Goal: Task Accomplishment & Management: Complete application form

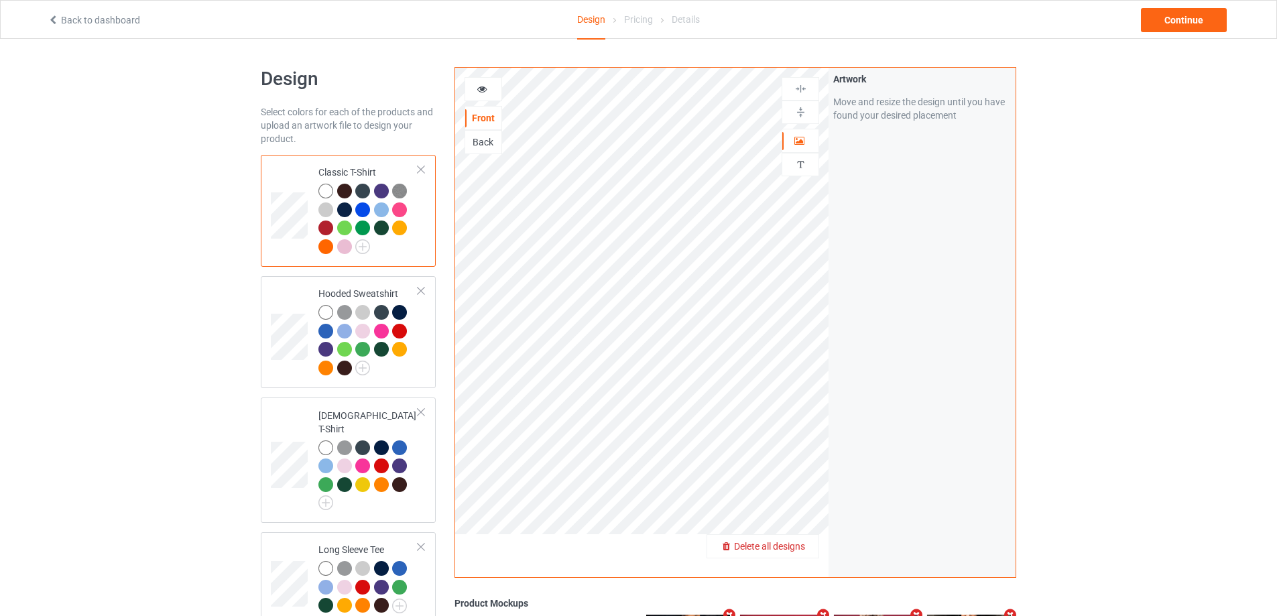
click at [797, 546] on span "Delete all designs" at bounding box center [769, 546] width 71 height 11
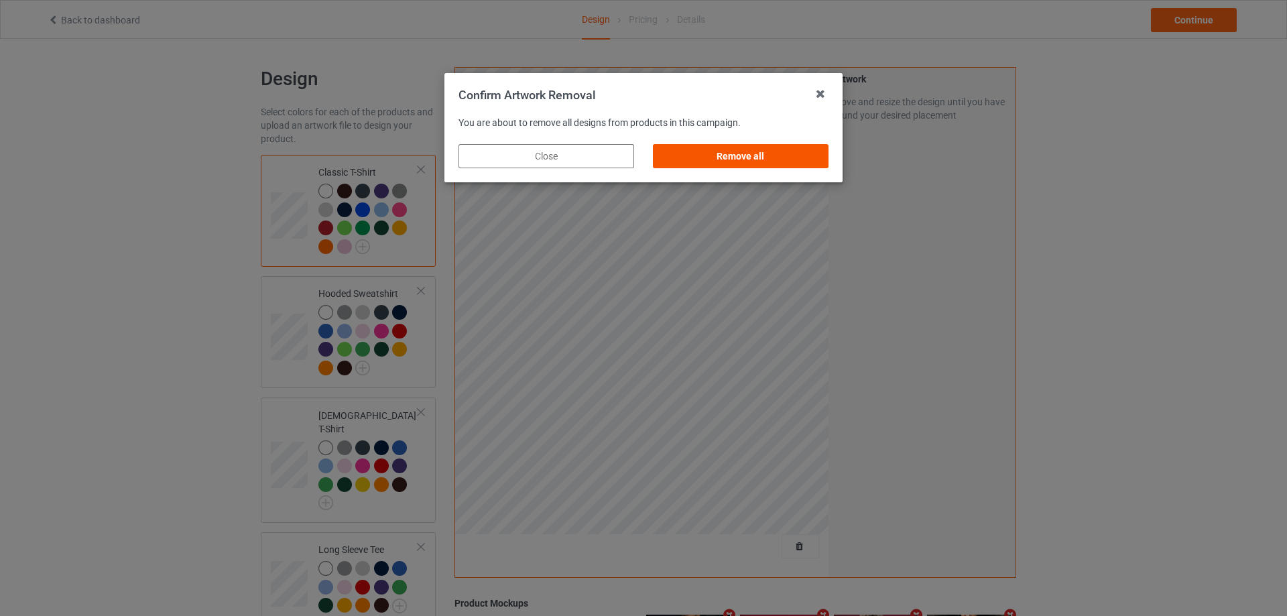
click at [746, 156] on div "Remove all" at bounding box center [741, 156] width 176 height 24
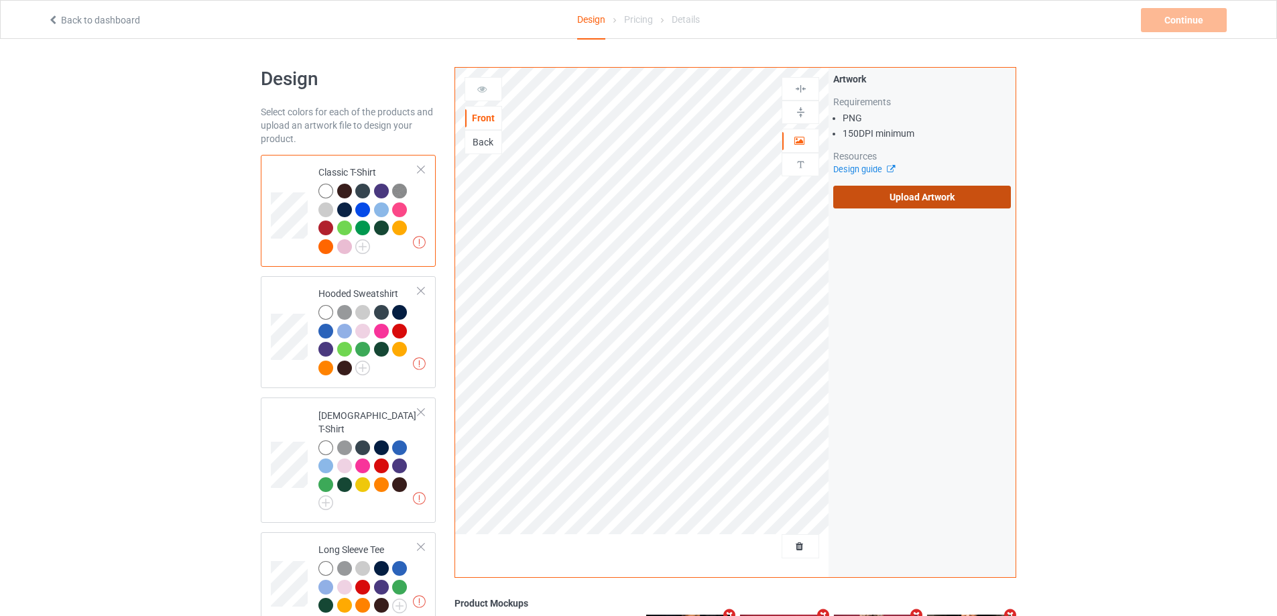
click at [880, 202] on label "Upload Artwork" at bounding box center [922, 197] width 178 height 23
click at [0, 0] on input "Upload Artwork" at bounding box center [0, 0] width 0 height 0
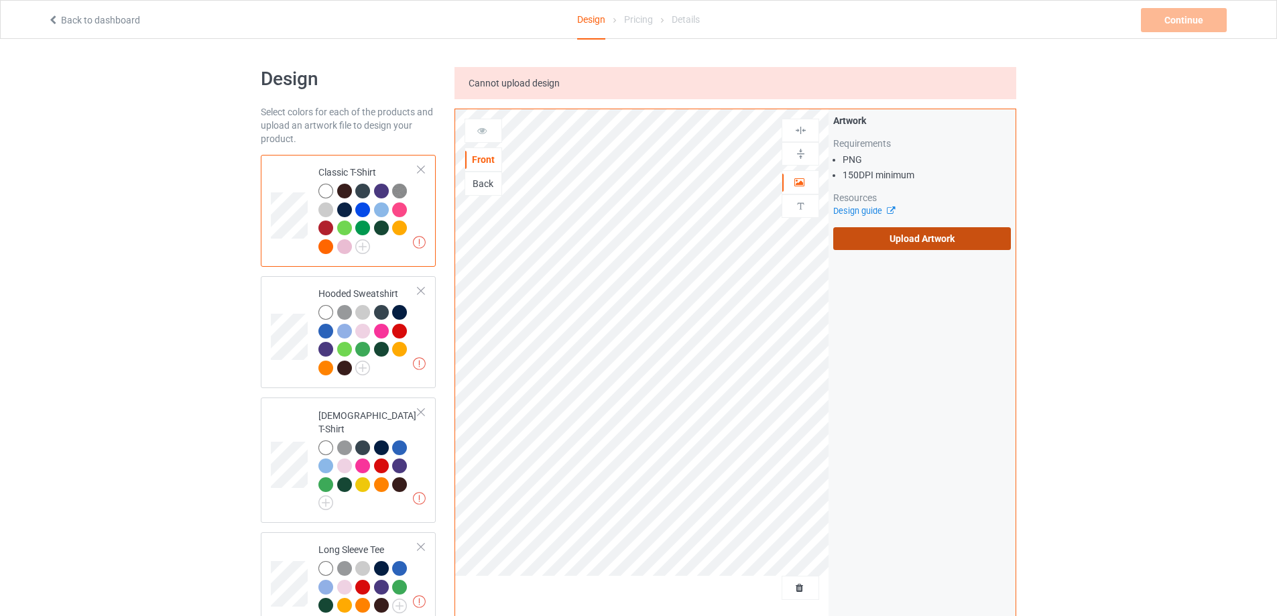
click at [936, 229] on label "Upload Artwork" at bounding box center [922, 238] width 178 height 23
click at [0, 0] on input "Upload Artwork" at bounding box center [0, 0] width 0 height 0
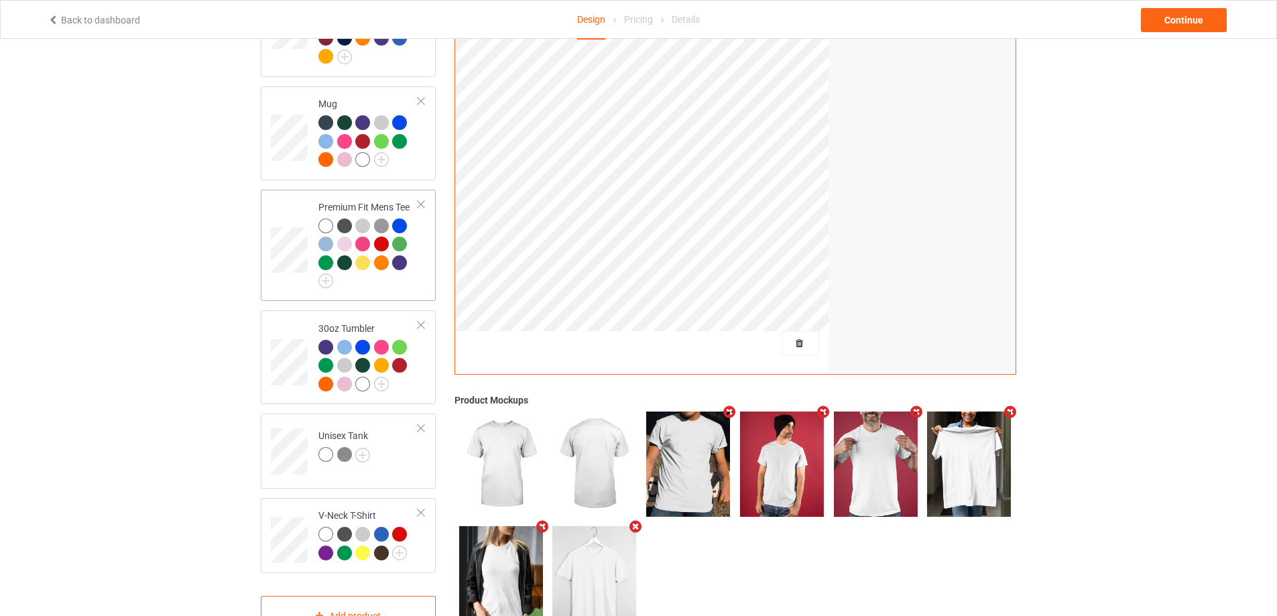
scroll to position [603, 0]
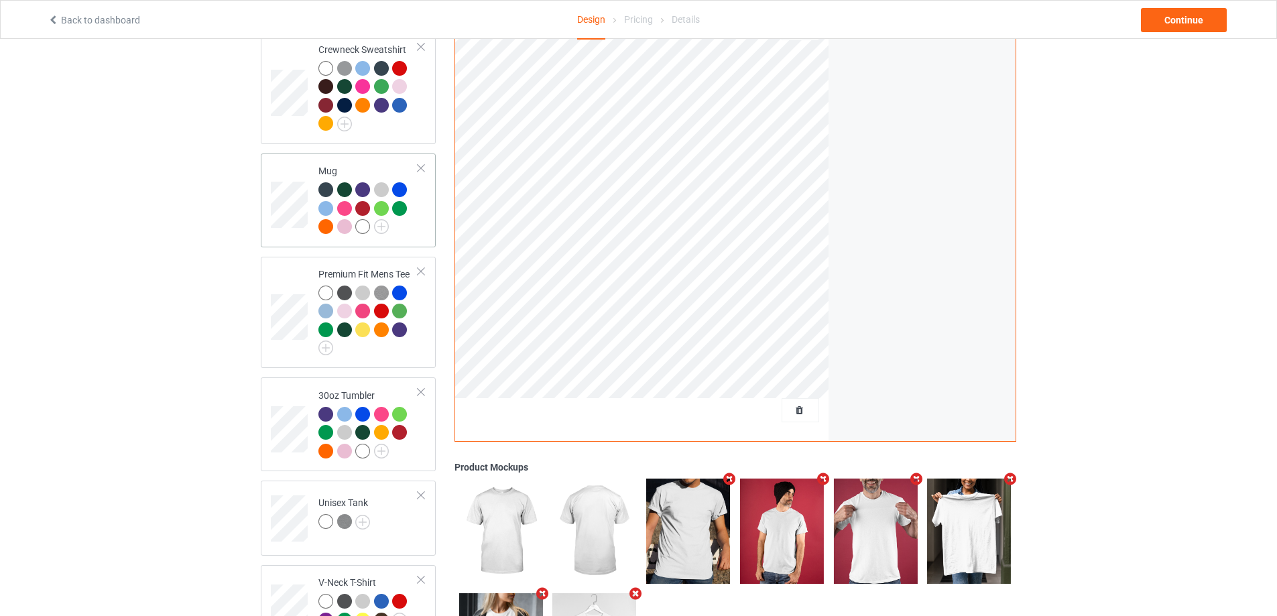
click at [414, 227] on div at bounding box center [369, 210] width 100 height 56
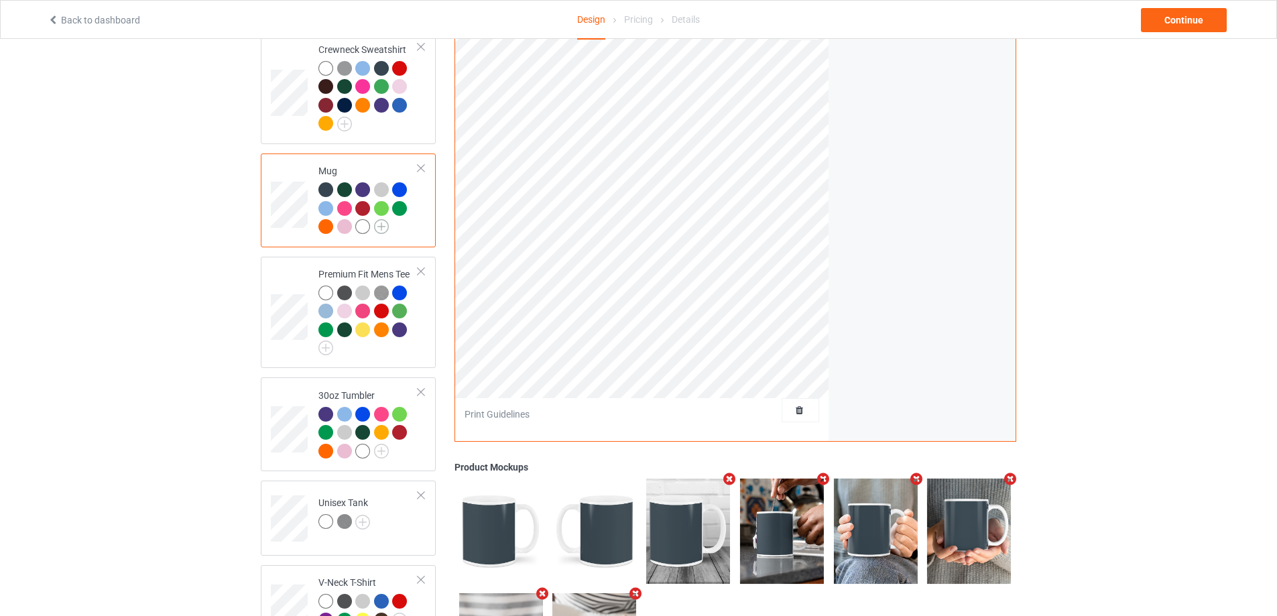
click at [387, 219] on img at bounding box center [381, 226] width 15 height 15
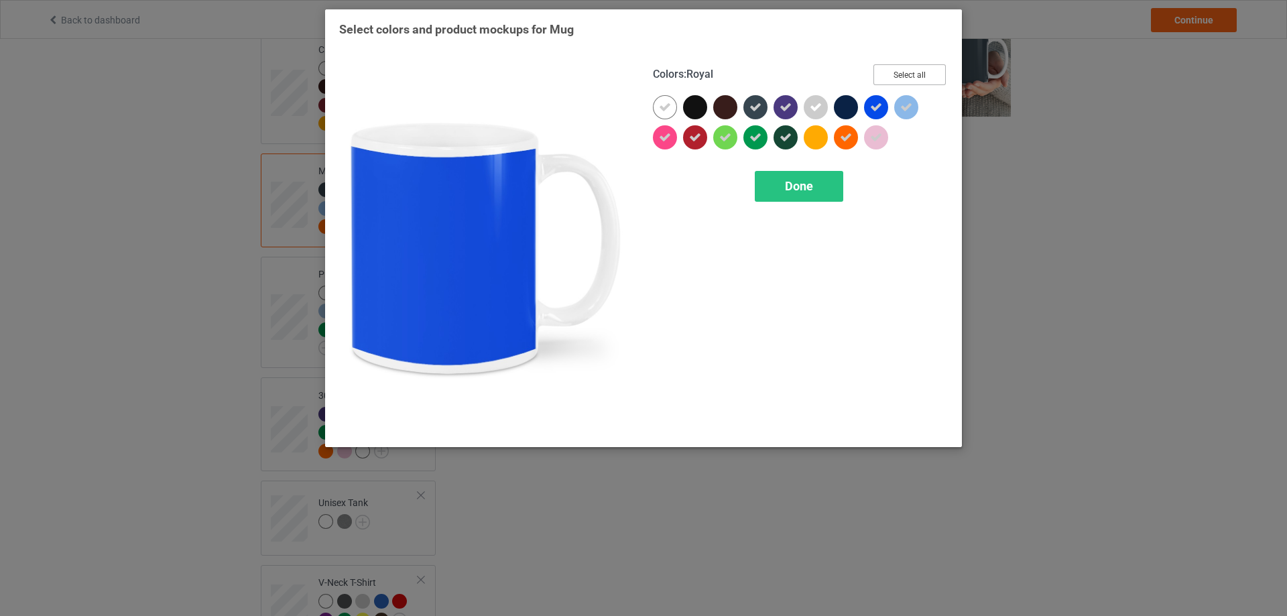
click at [909, 80] on button "Select all" at bounding box center [910, 74] width 72 height 21
click at [909, 80] on button "Reset to Default" at bounding box center [897, 74] width 97 height 21
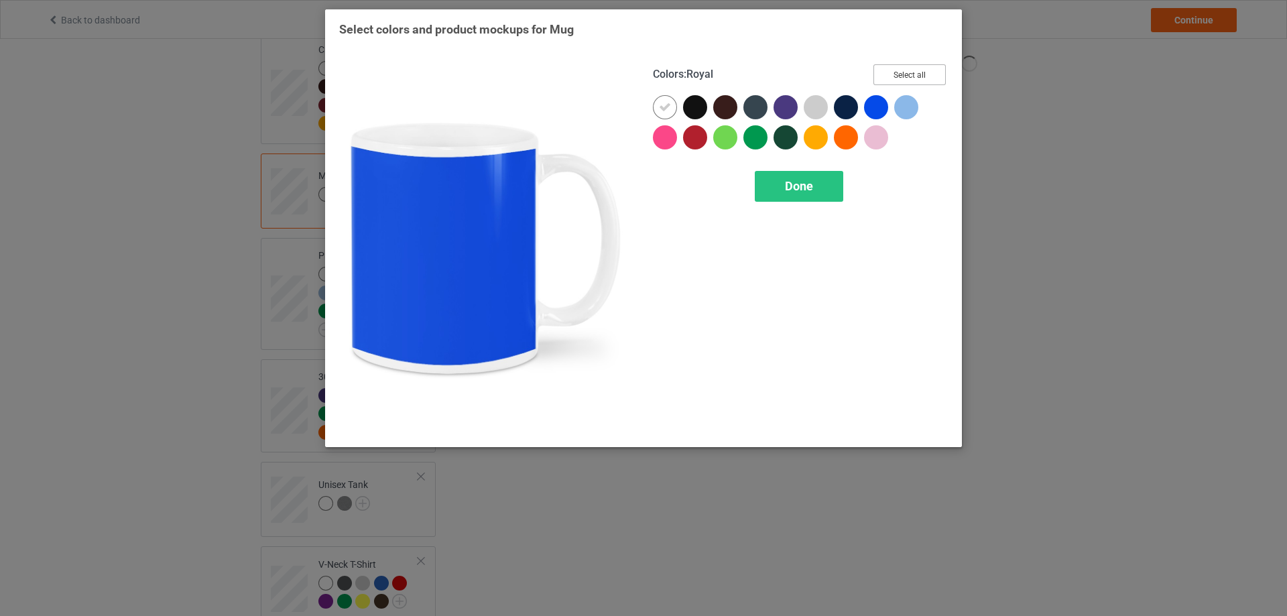
click at [909, 80] on button "Select all" at bounding box center [910, 74] width 72 height 21
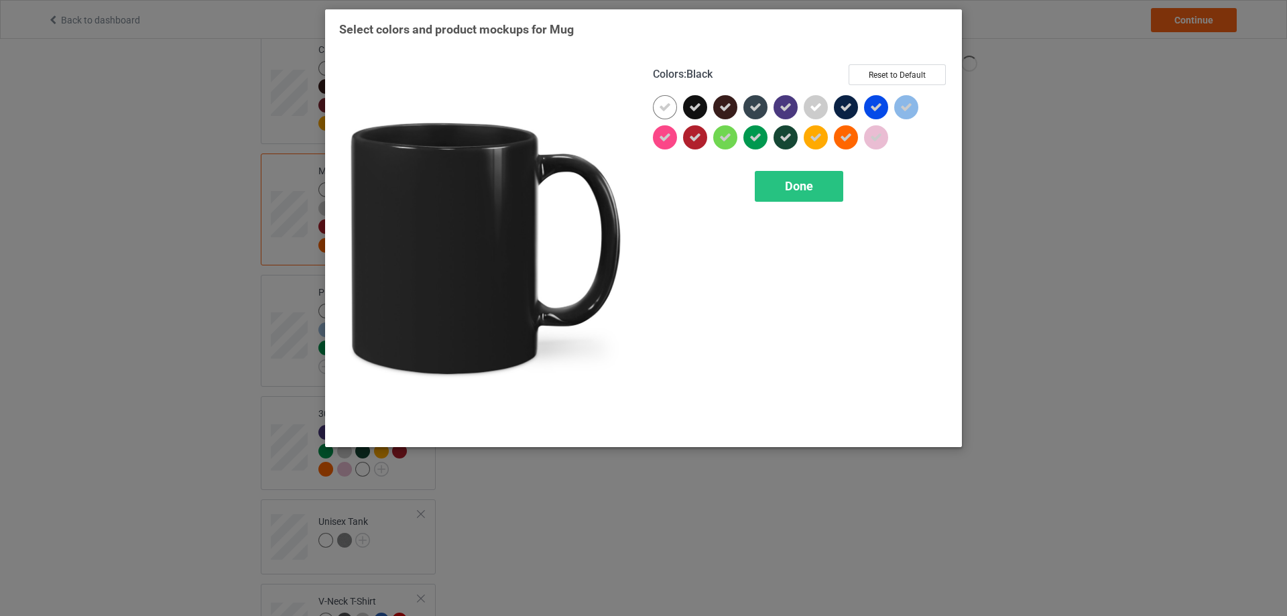
drag, startPoint x: 698, startPoint y: 103, endPoint x: 799, endPoint y: 111, distance: 101.5
click at [699, 104] on icon at bounding box center [695, 107] width 12 height 12
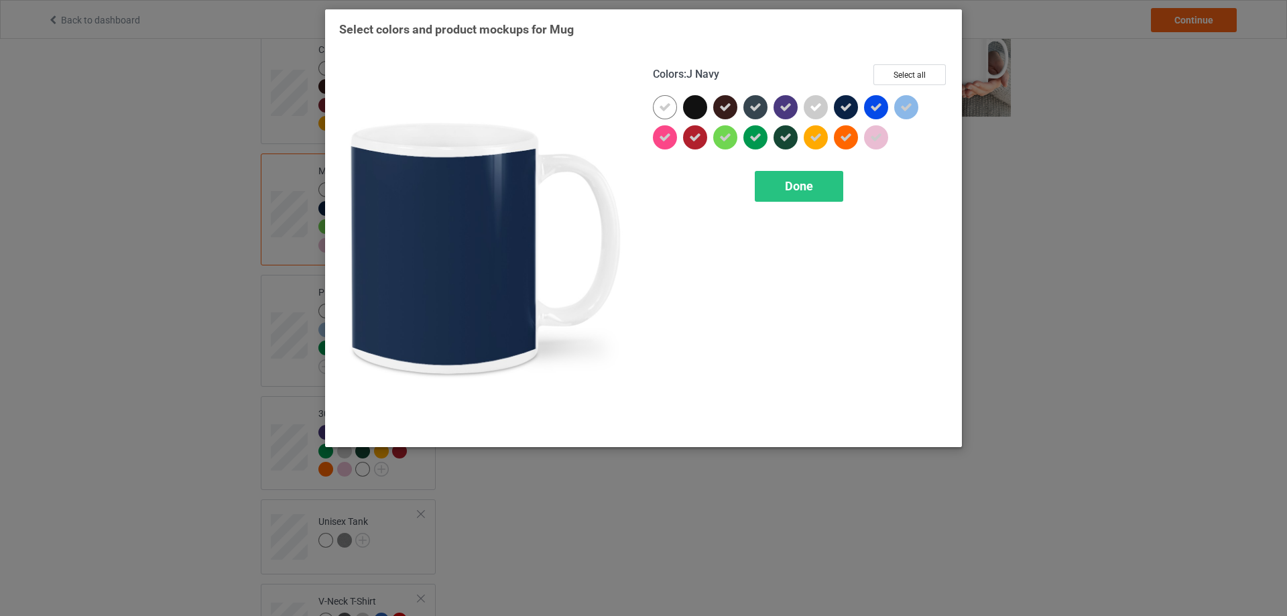
click at [848, 110] on icon at bounding box center [846, 107] width 12 height 12
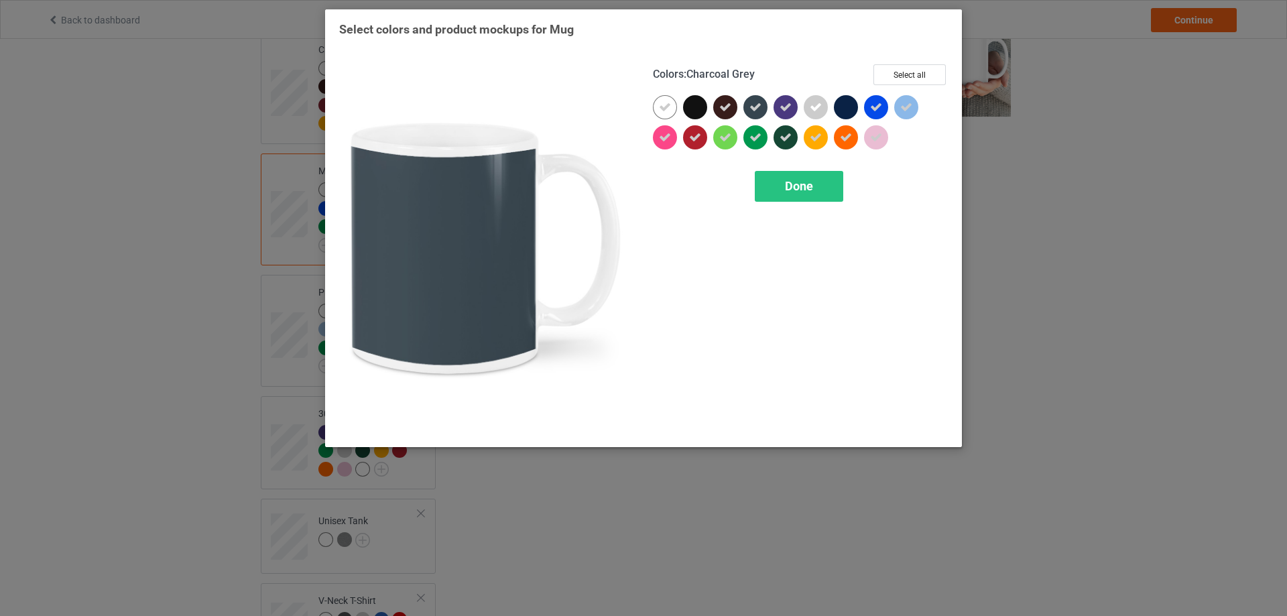
click at [761, 109] on icon at bounding box center [756, 107] width 12 height 12
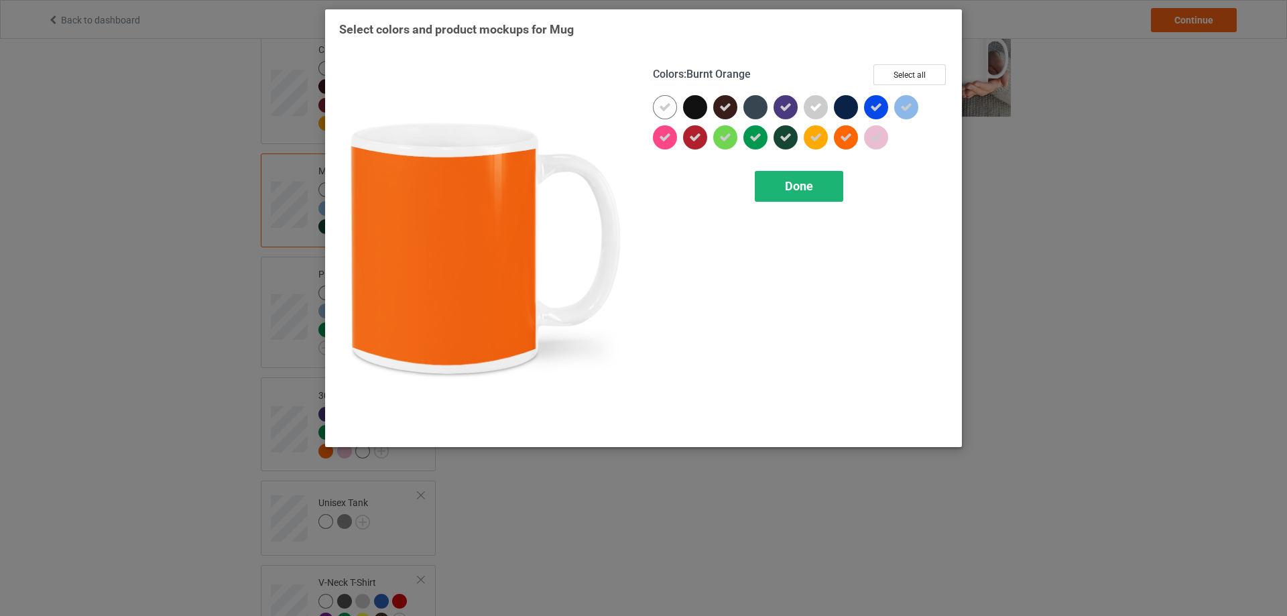
click at [818, 185] on div "Done" at bounding box center [799, 186] width 89 height 31
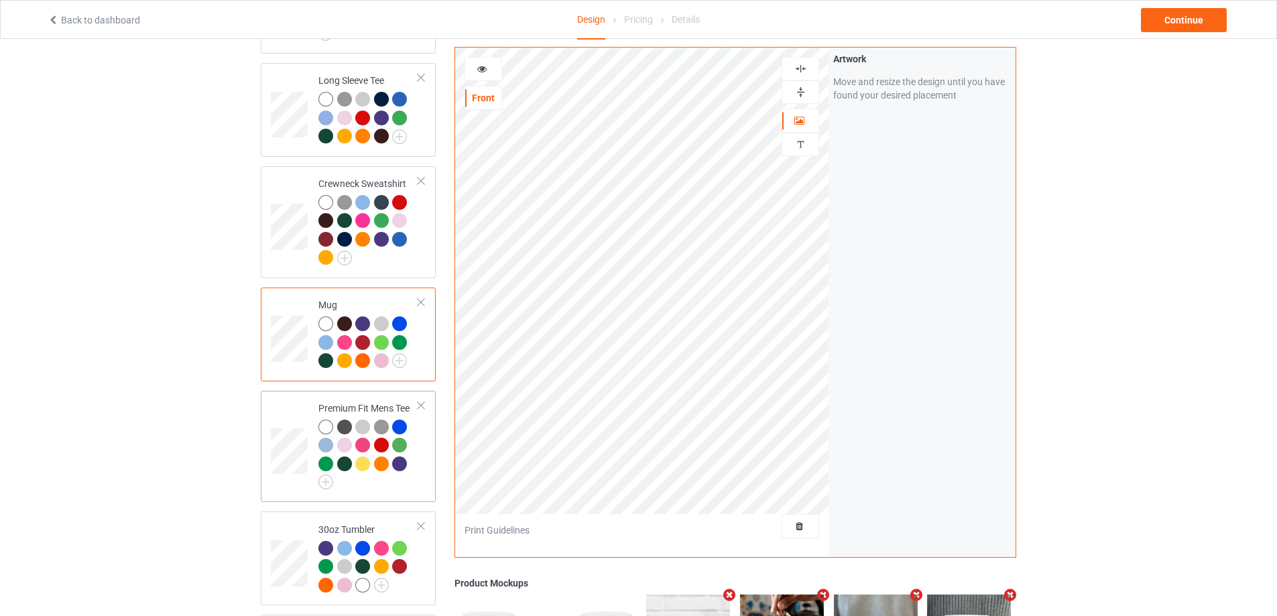
scroll to position [711, 0]
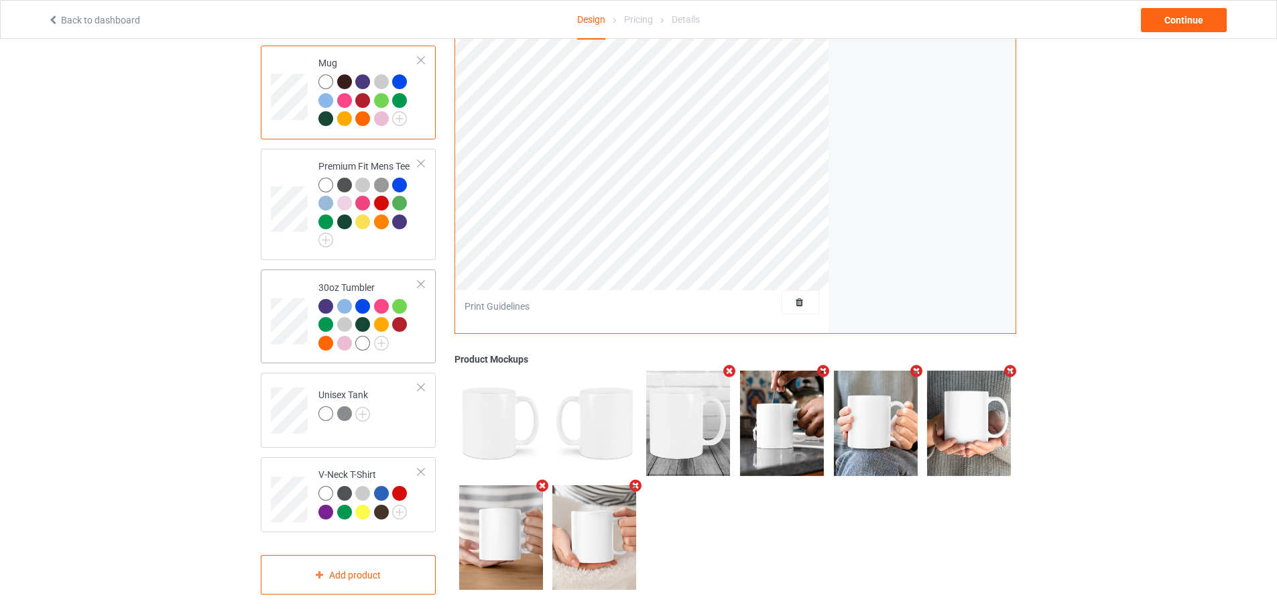
click at [422, 340] on td "30oz Tumbler" at bounding box center [368, 316] width 115 height 83
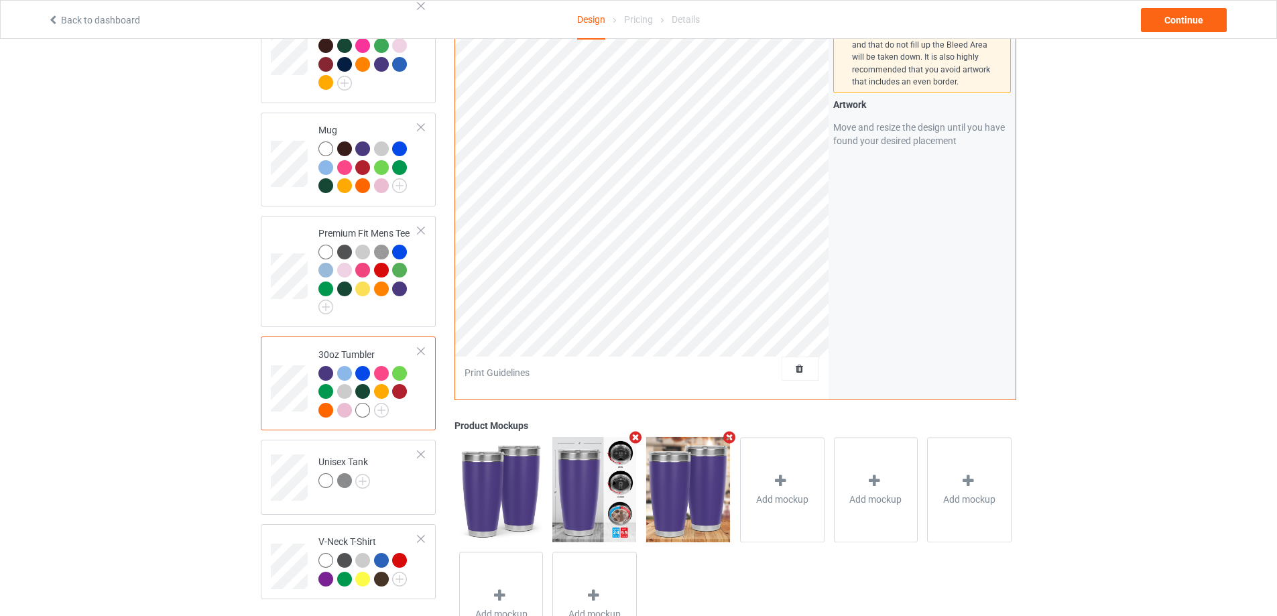
scroll to position [711, 0]
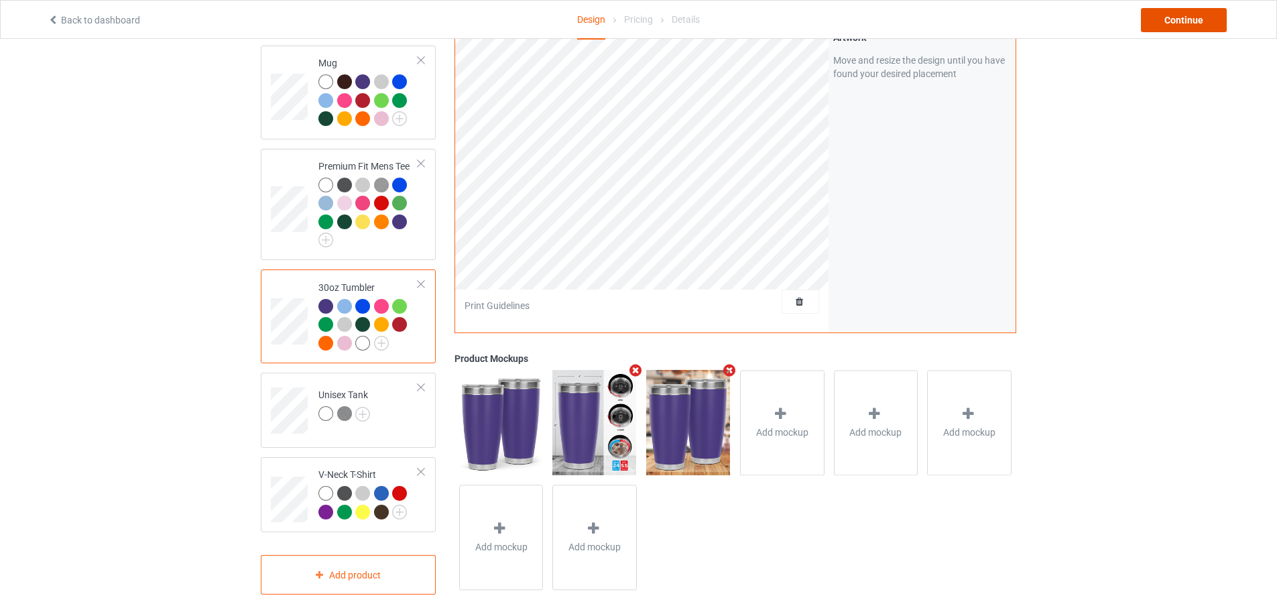
click at [1170, 17] on div "Continue" at bounding box center [1184, 20] width 86 height 24
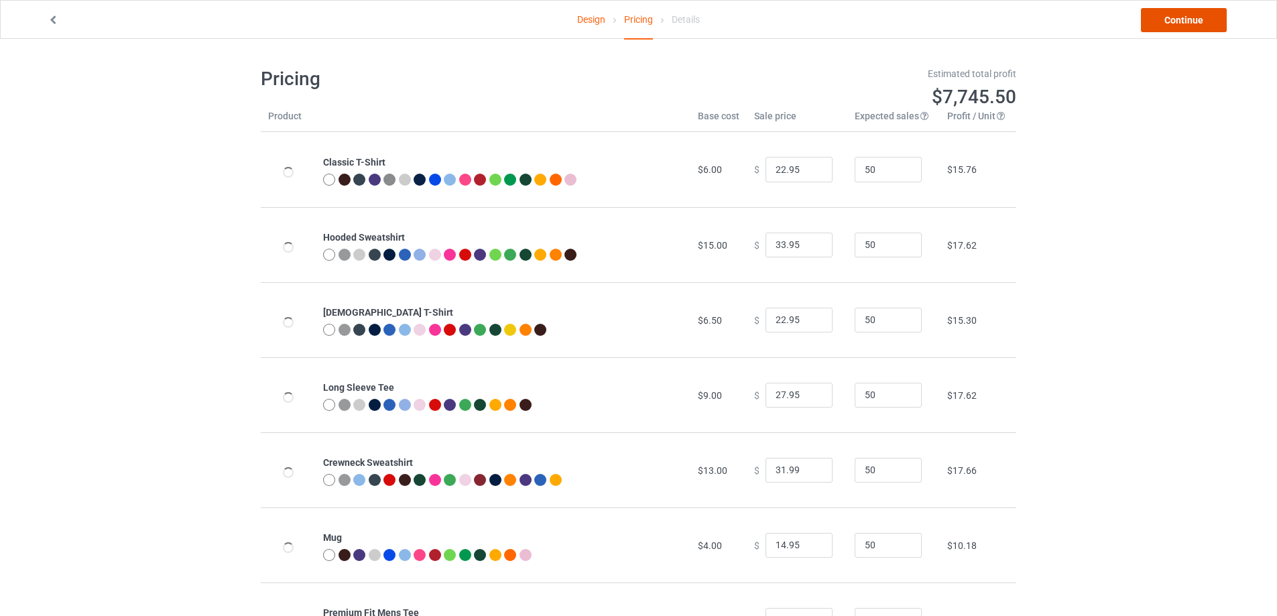
click at [1170, 17] on link "Continue" at bounding box center [1184, 20] width 86 height 24
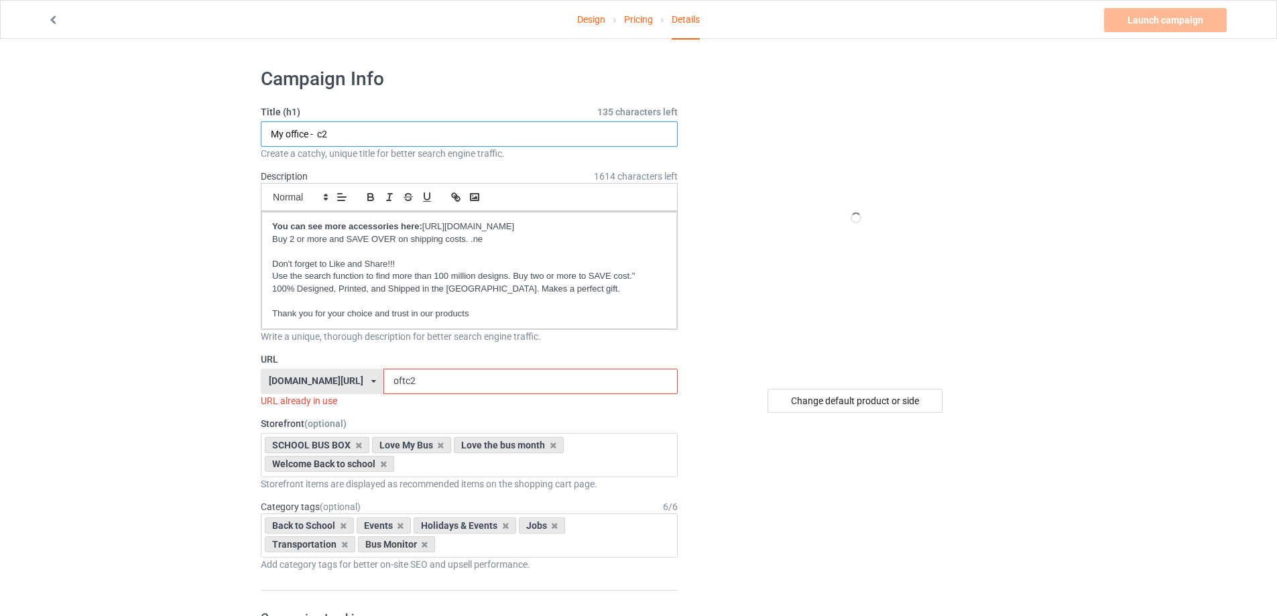
click at [353, 137] on input "My office - c2" at bounding box center [469, 133] width 417 height 25
type input "My kids make me happy- You, not so muck"
click at [416, 382] on input "oftc2" at bounding box center [531, 381] width 294 height 25
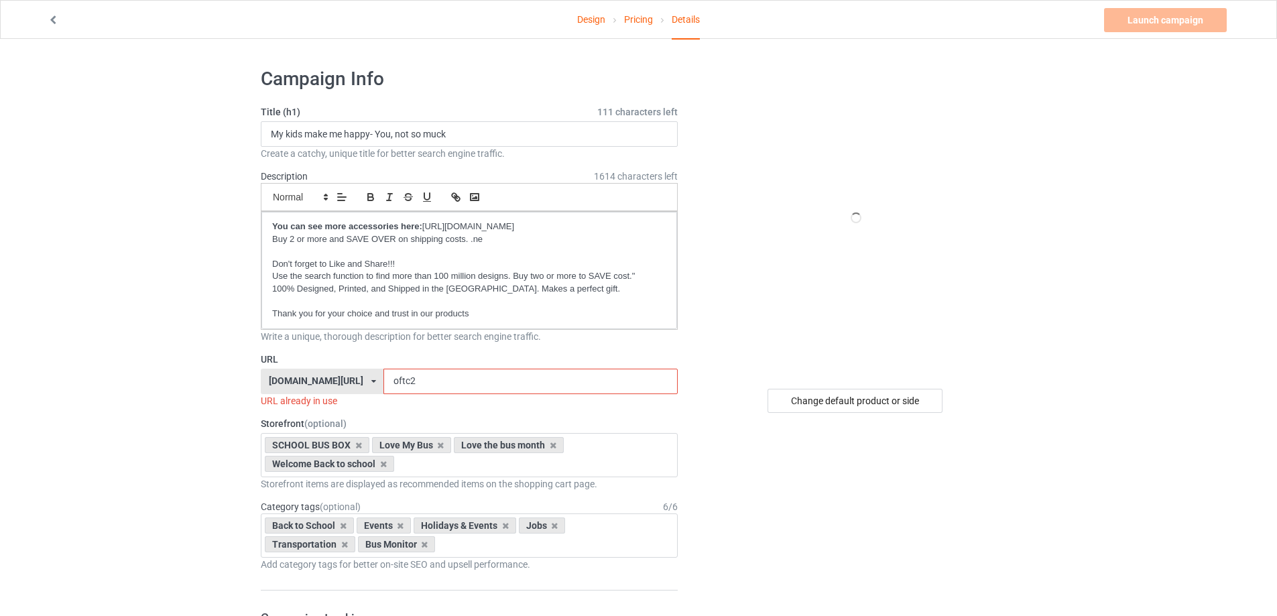
click at [416, 382] on input "oftc2" at bounding box center [531, 381] width 294 height 25
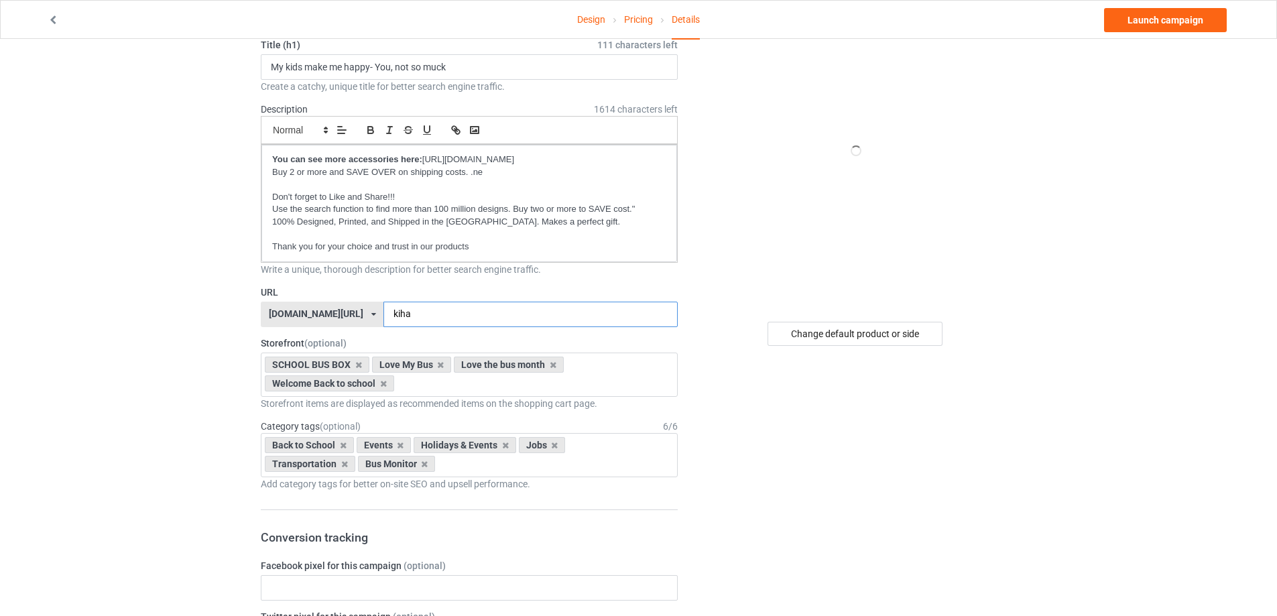
scroll to position [134, 0]
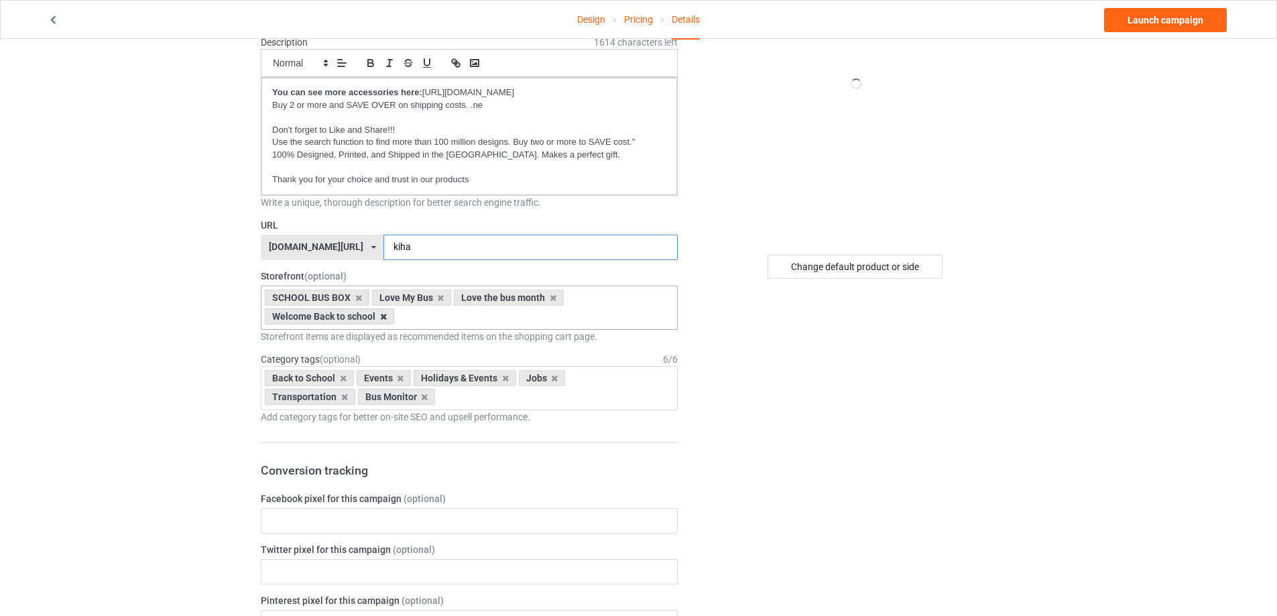
type input "kiha"
click at [380, 317] on icon at bounding box center [383, 316] width 7 height 9
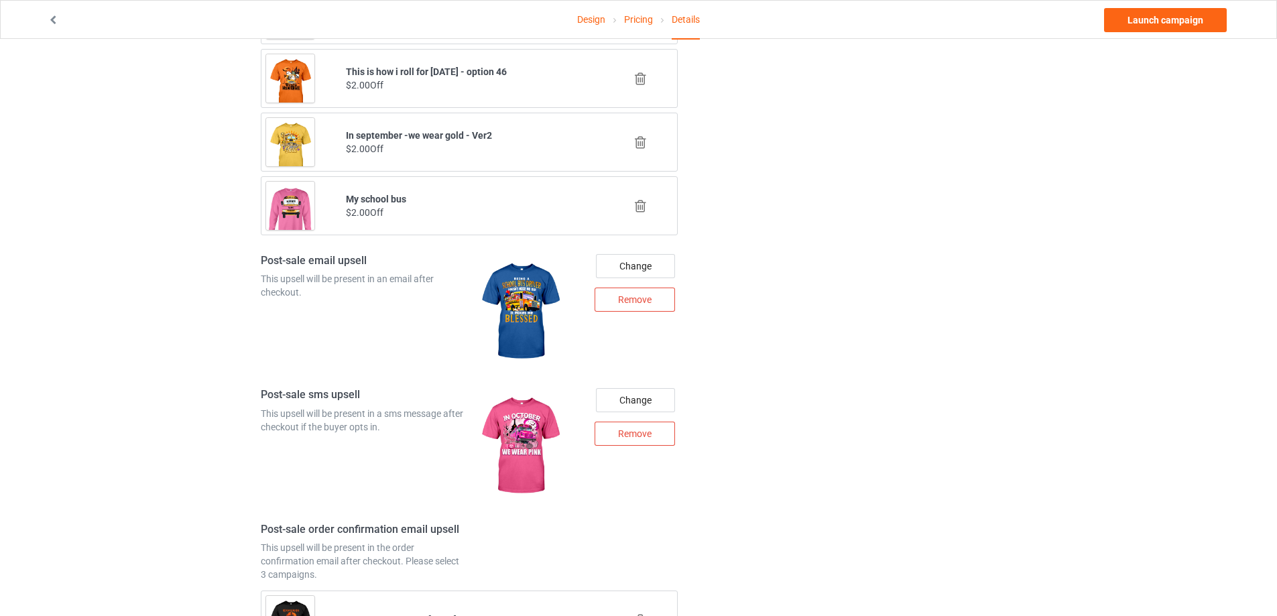
scroll to position [1348, 0]
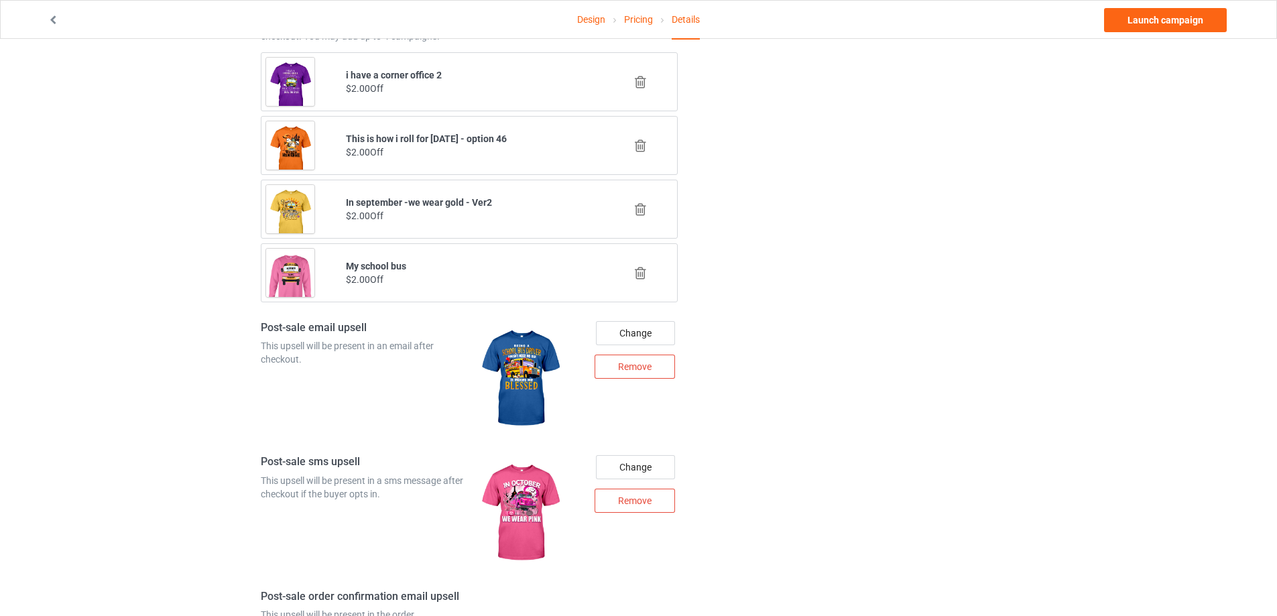
click at [644, 274] on icon at bounding box center [640, 273] width 17 height 14
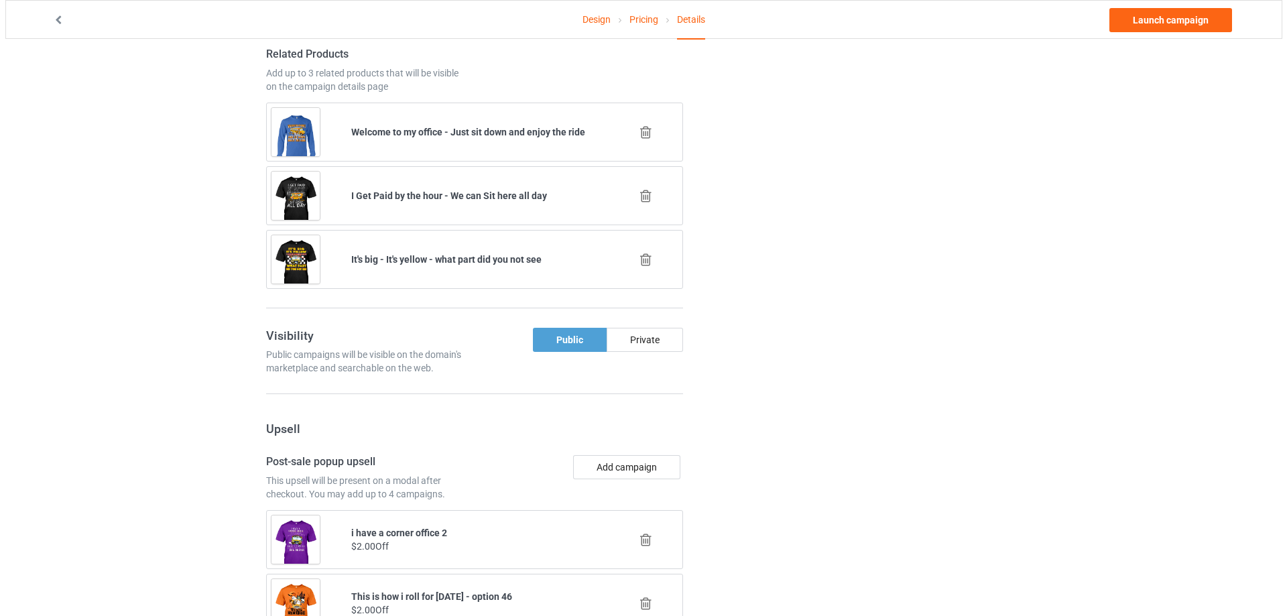
scroll to position [1025, 0]
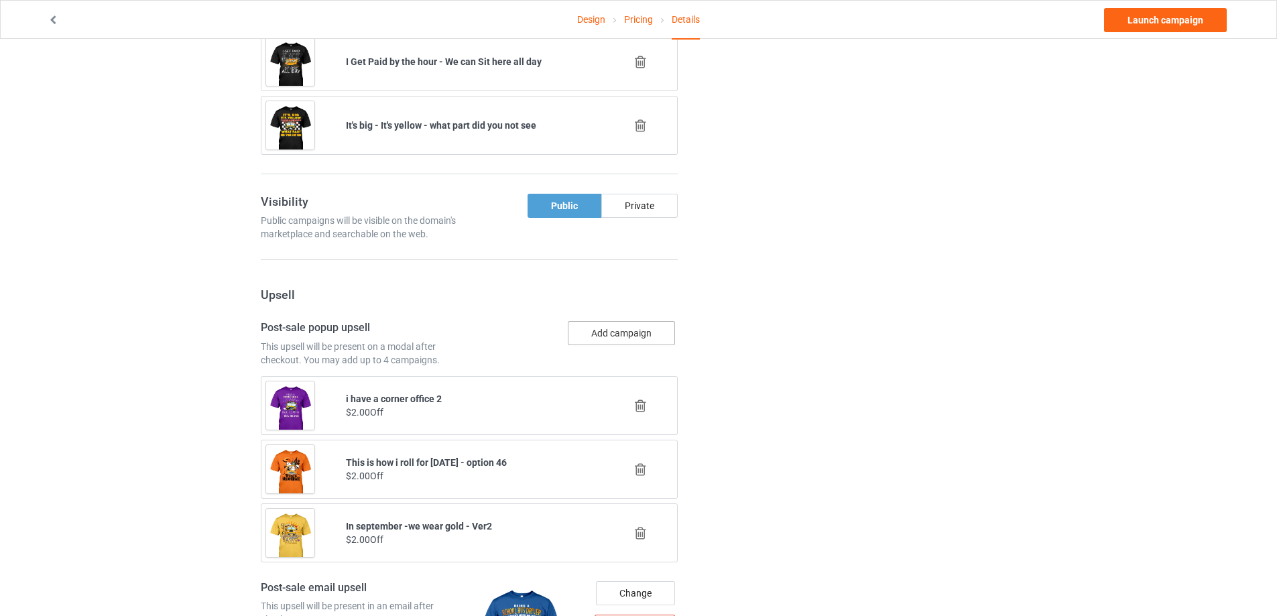
click at [639, 329] on button "Add campaign" at bounding box center [621, 333] width 107 height 24
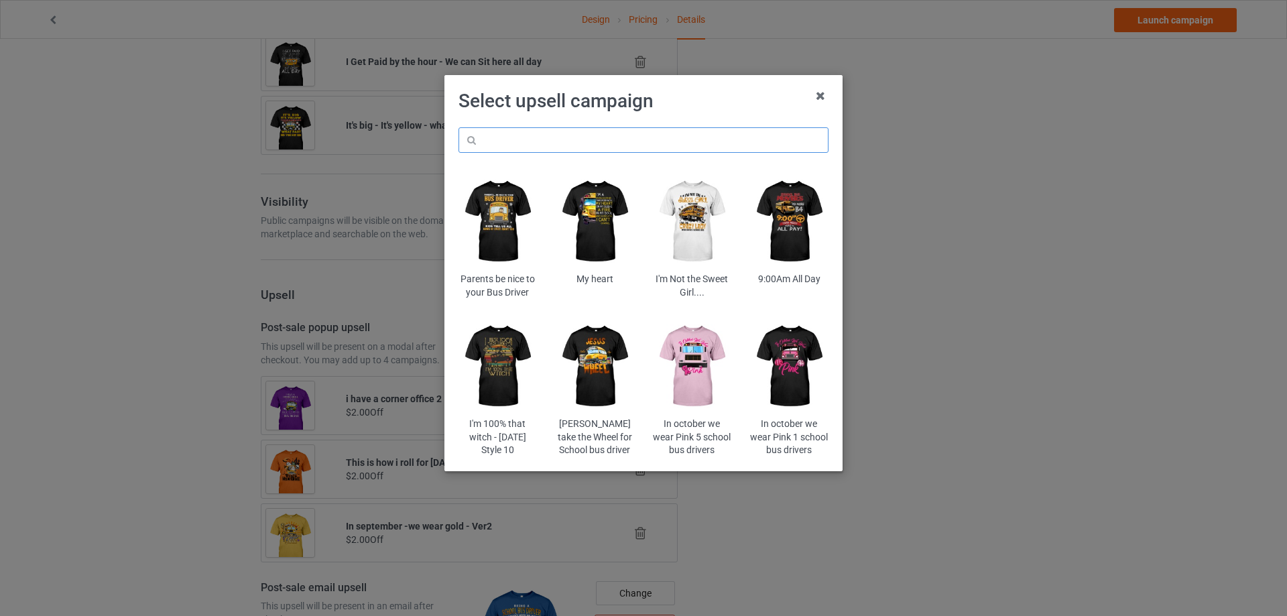
click at [601, 141] on input "text" at bounding box center [644, 139] width 370 height 25
paste input "myb"
type input "myb"
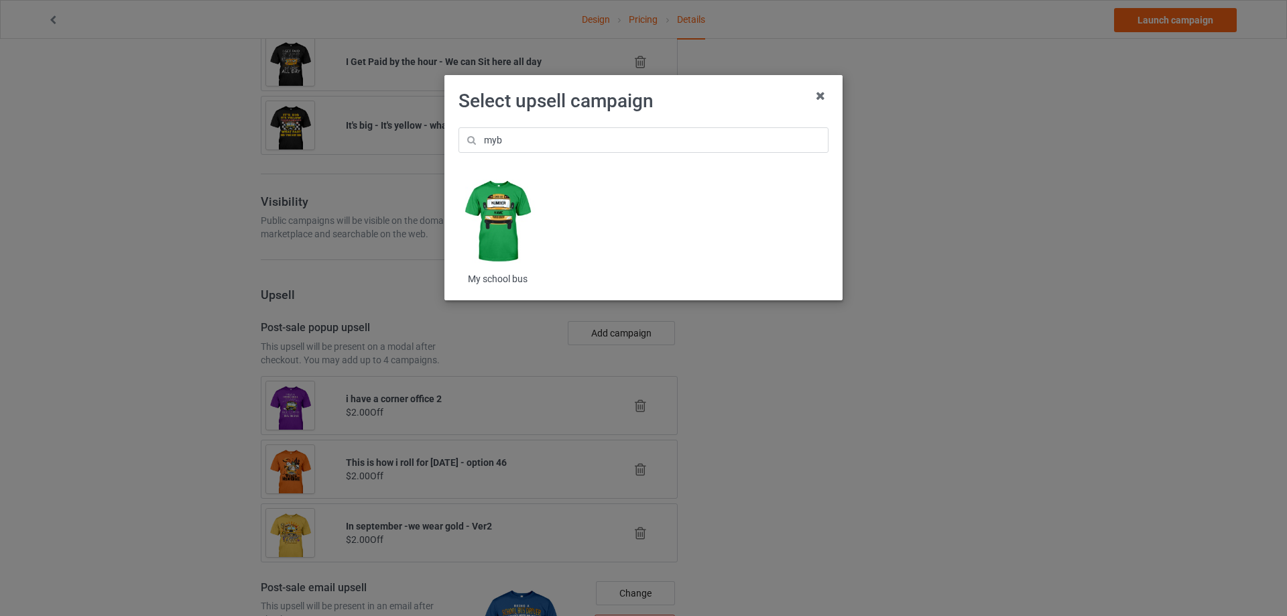
click at [502, 219] on img at bounding box center [498, 222] width 78 height 98
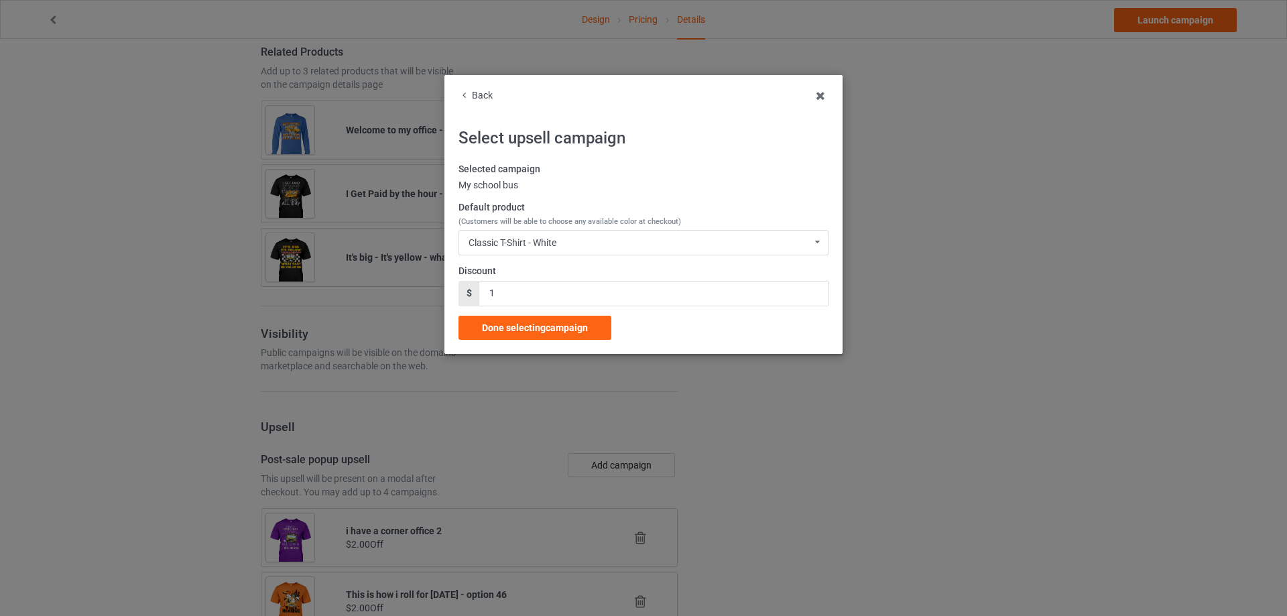
scroll to position [1025, 0]
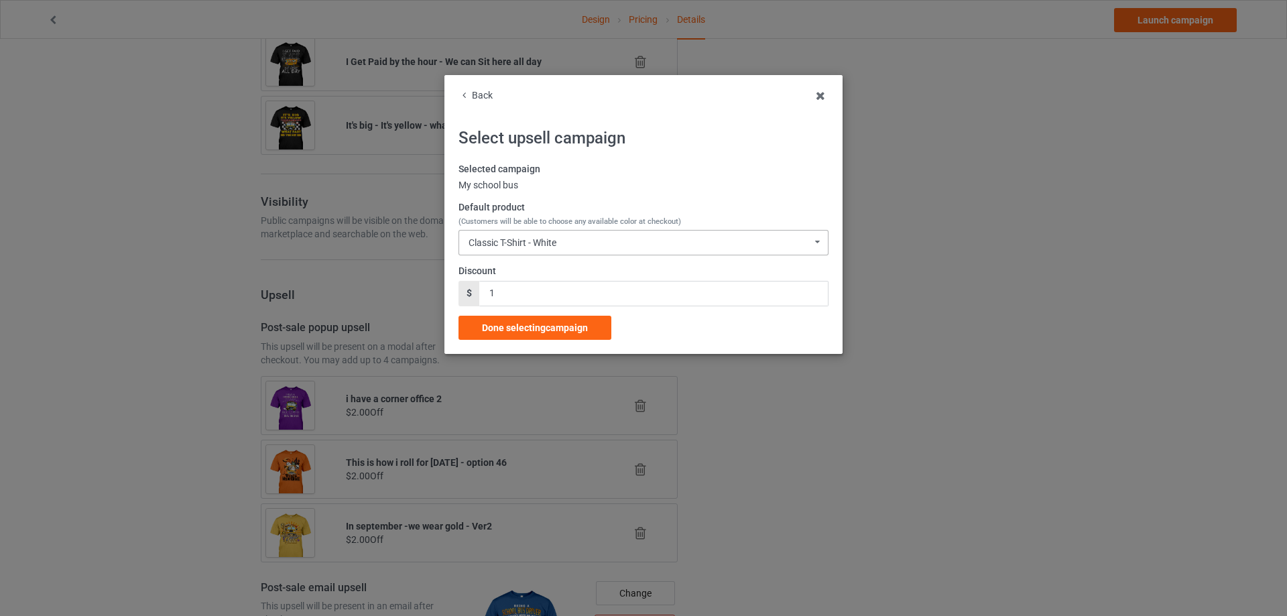
drag, startPoint x: 530, startPoint y: 228, endPoint x: 534, endPoint y: 235, distance: 7.8
click at [532, 231] on div "Default product (Customers will be able to choose any available color at checko…" at bounding box center [644, 228] width 370 height 54
click at [534, 235] on div "Classic T-Shirt - White Classic T-Shirt - White Classic T-Shirt - Chocolate Cla…" at bounding box center [644, 242] width 370 height 25
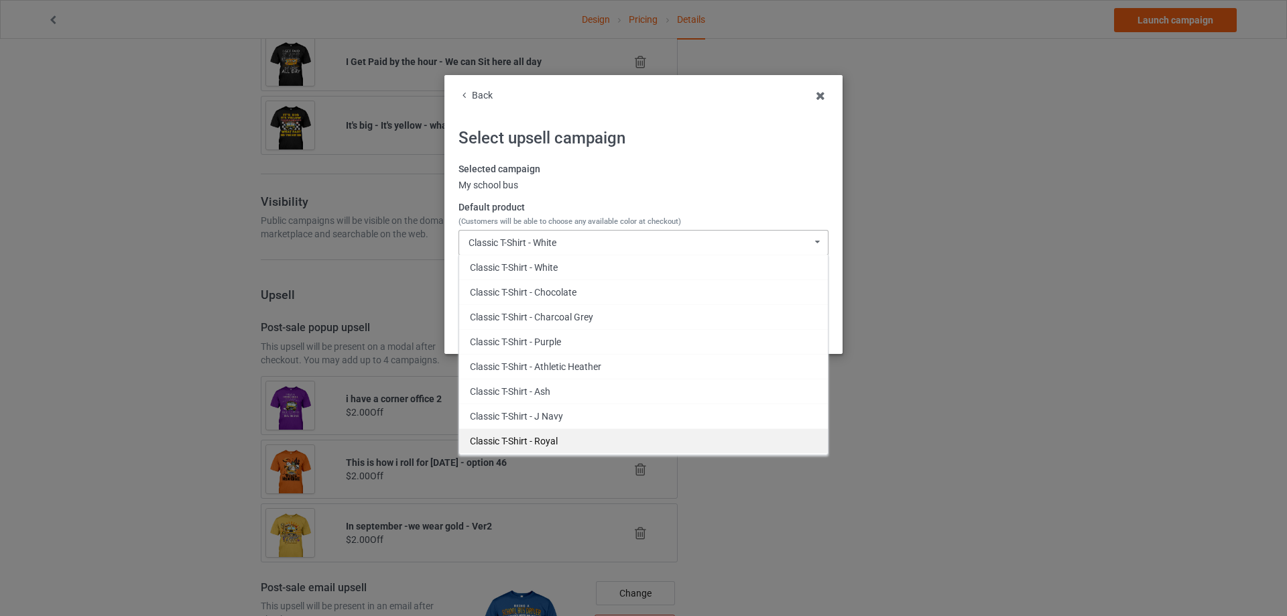
click at [570, 433] on div "Classic T-Shirt - Royal" at bounding box center [643, 440] width 369 height 25
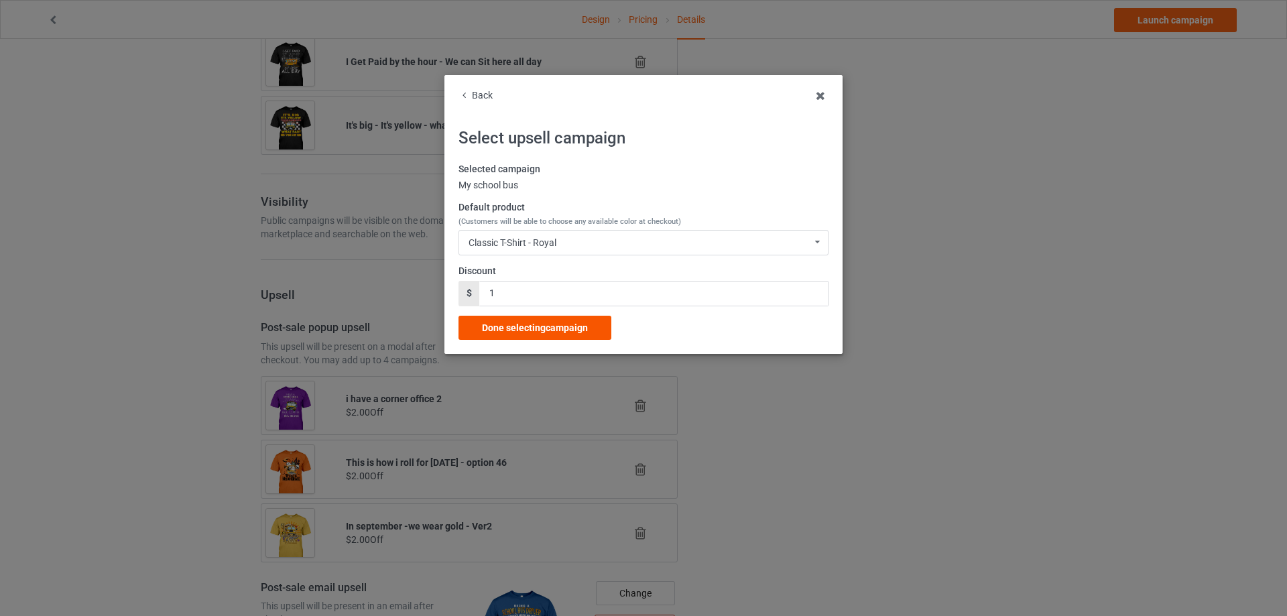
click at [590, 318] on div "Done selecting campaign" at bounding box center [535, 328] width 153 height 24
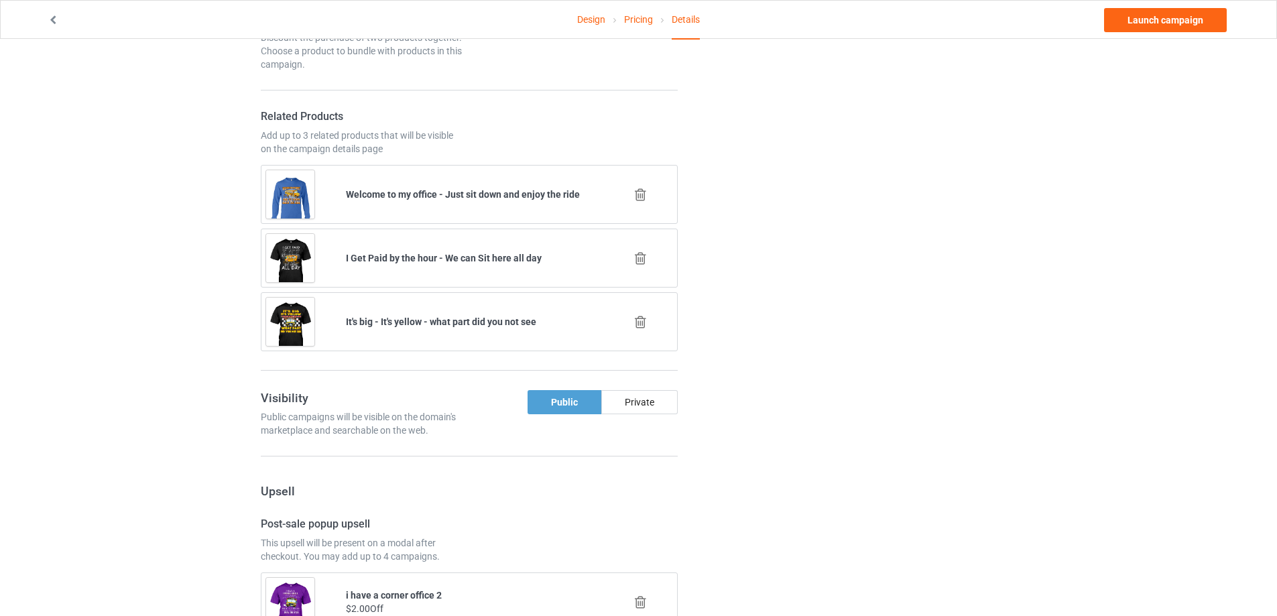
scroll to position [1163, 0]
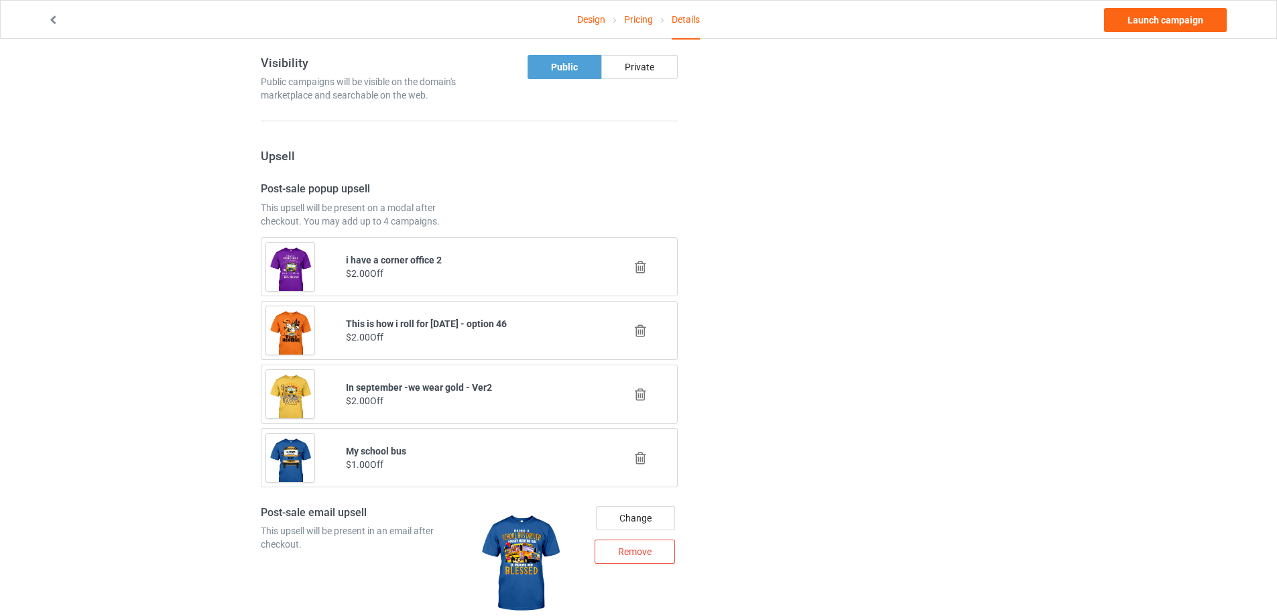
click at [637, 394] on icon at bounding box center [640, 395] width 17 height 14
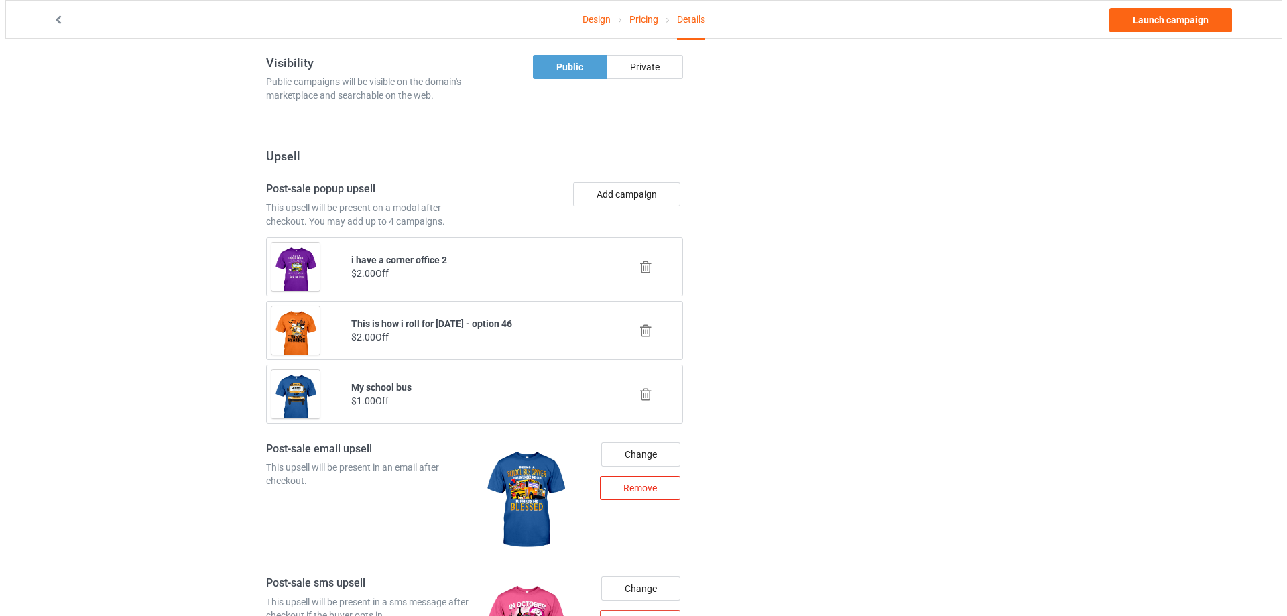
scroll to position [1298, 0]
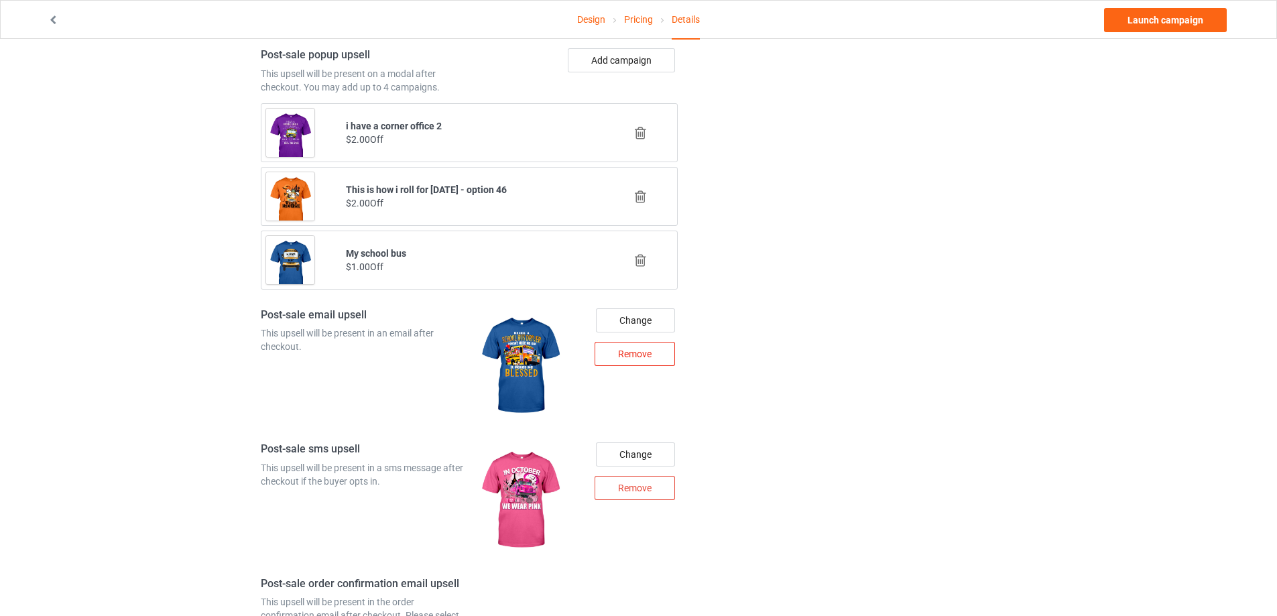
click at [626, 358] on div "Remove" at bounding box center [635, 354] width 80 height 24
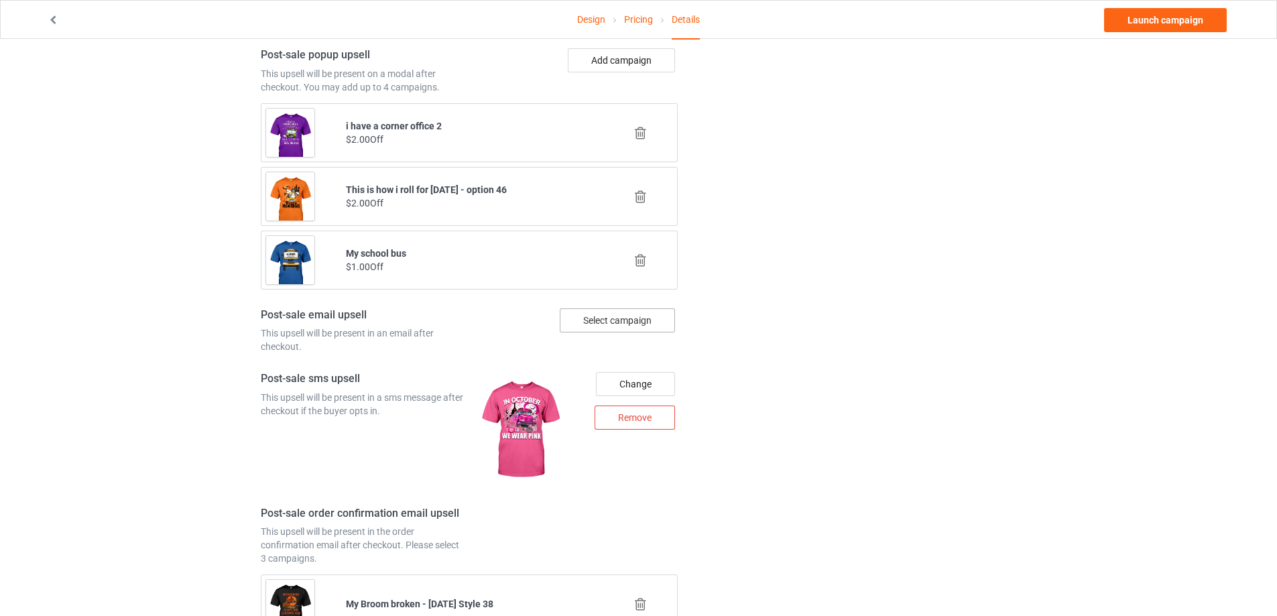
click at [630, 323] on div "Select campaign" at bounding box center [617, 320] width 115 height 24
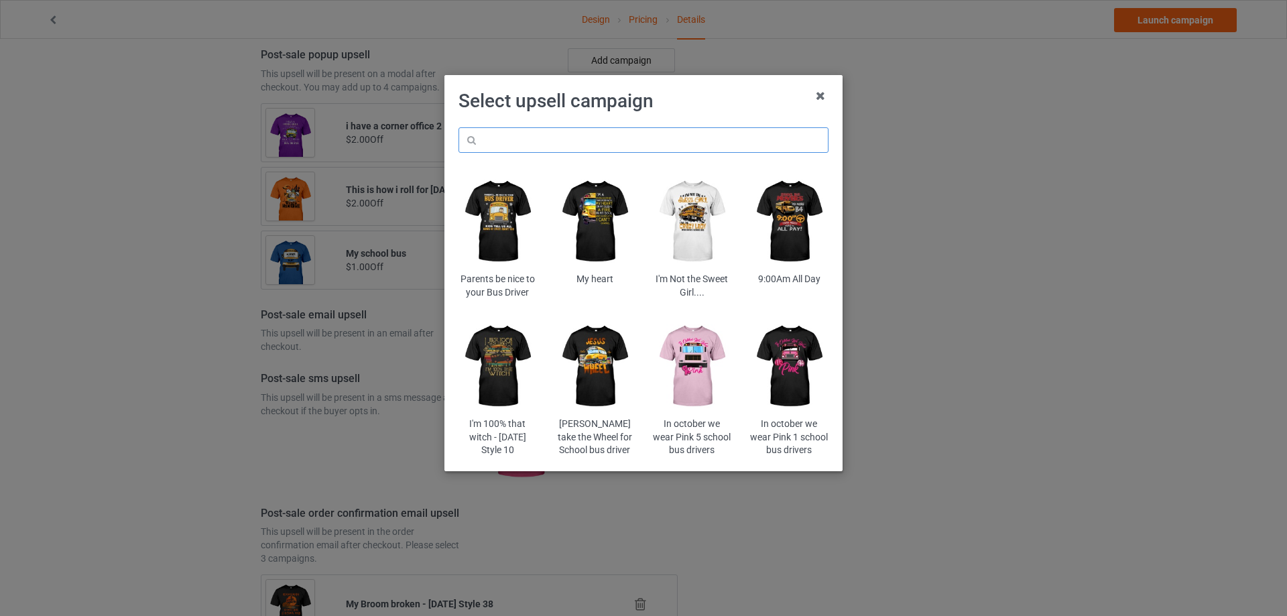
click at [606, 147] on input "text" at bounding box center [644, 139] width 370 height 25
paste input "dolibr"
type input "dolibr"
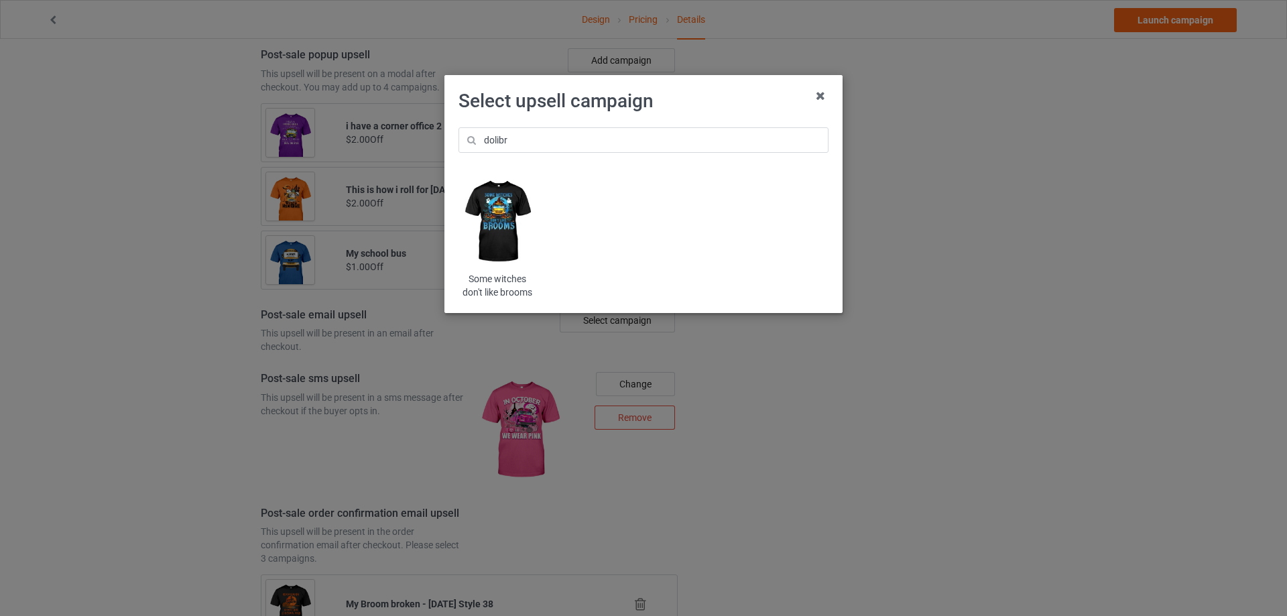
click at [516, 213] on img at bounding box center [498, 222] width 78 height 98
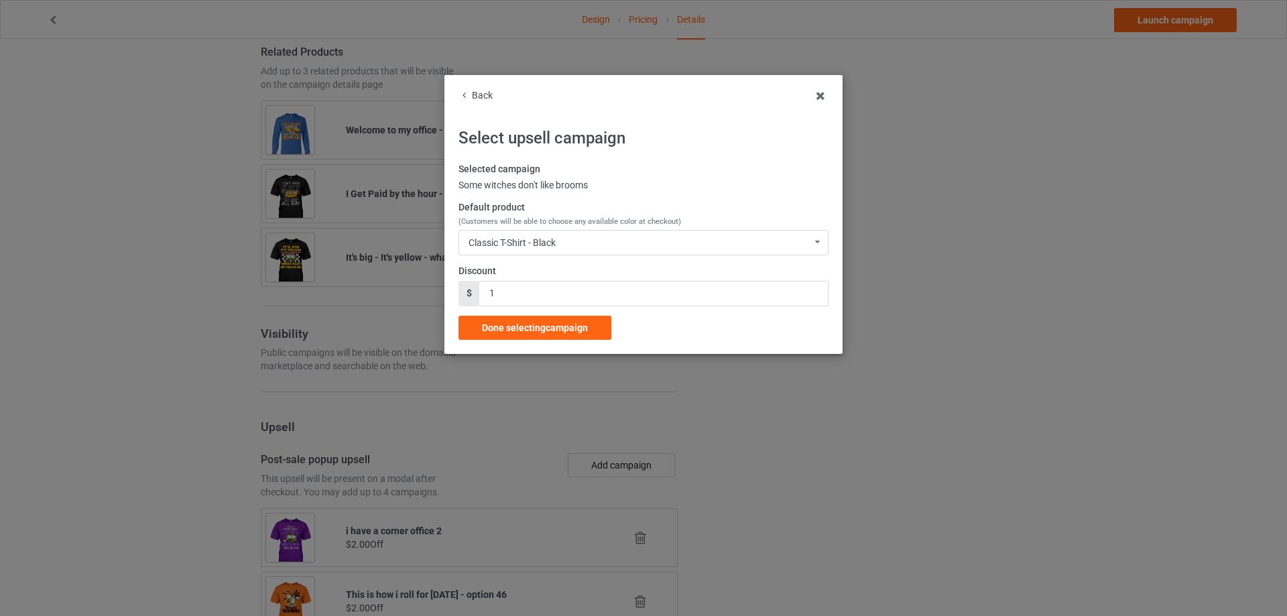
scroll to position [1298, 0]
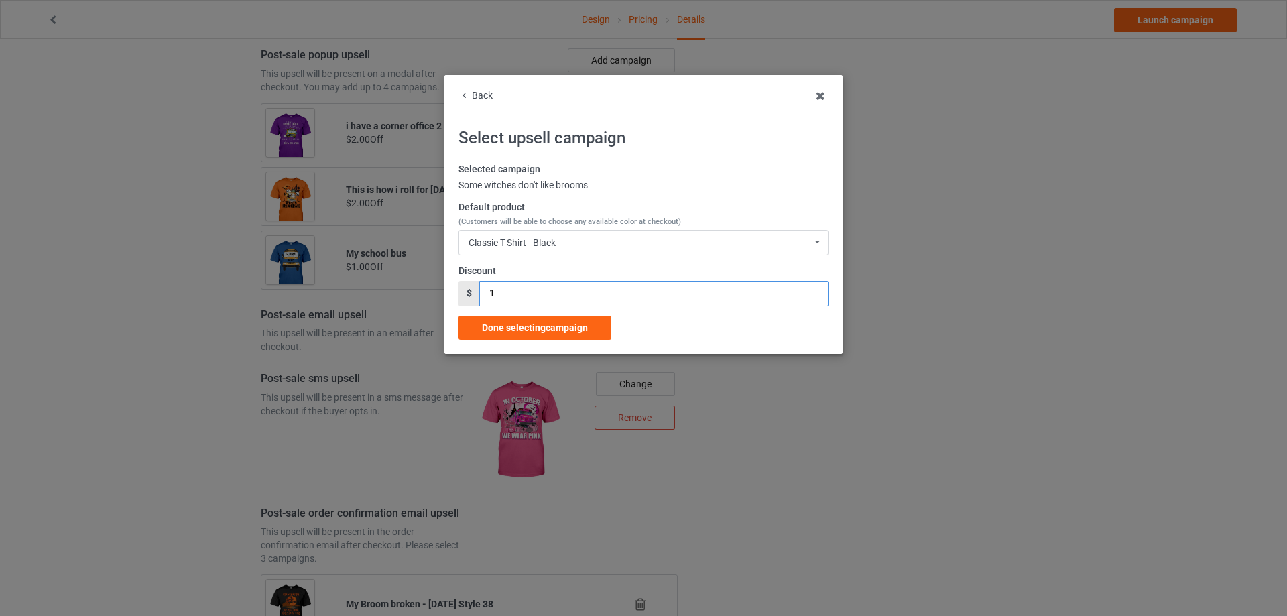
drag, startPoint x: 494, startPoint y: 295, endPoint x: 467, endPoint y: 295, distance: 26.8
click at [467, 295] on div "$ 1" at bounding box center [644, 293] width 370 height 25
type input "2"
click at [518, 319] on div "Done selecting campaign" at bounding box center [535, 328] width 153 height 24
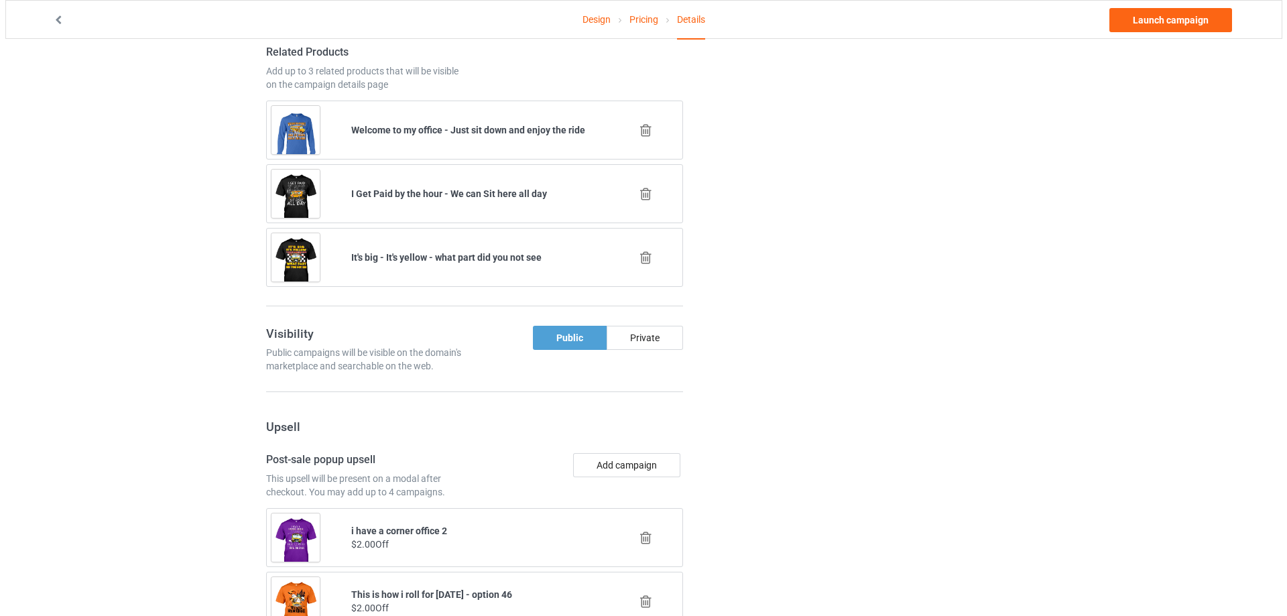
scroll to position [1161, 0]
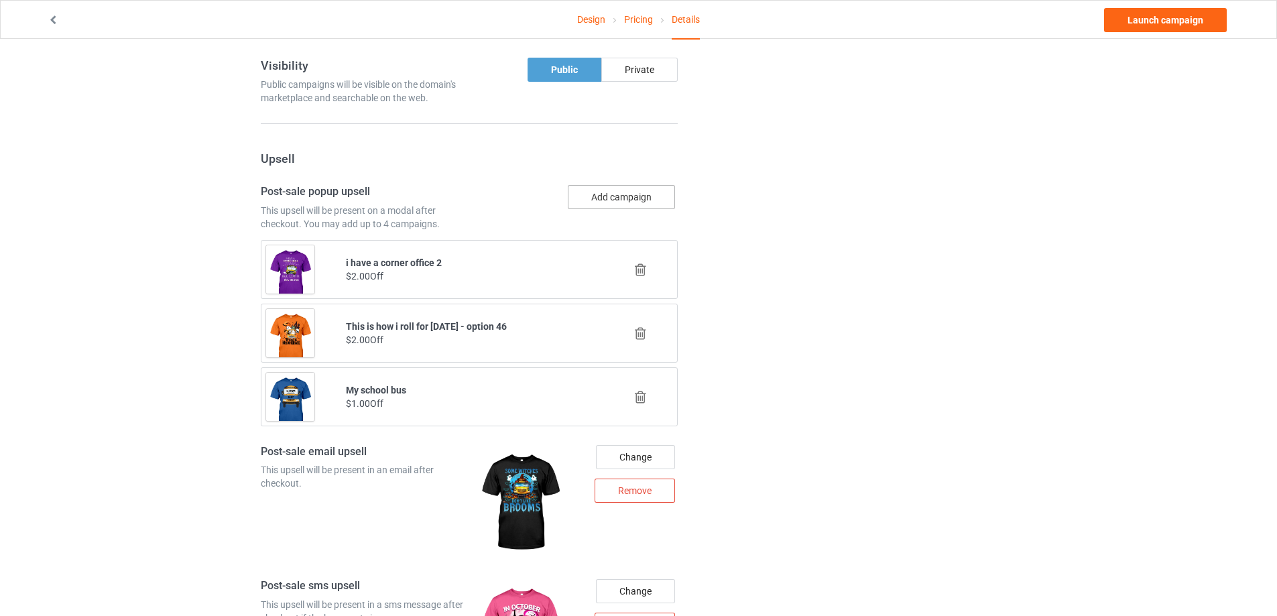
click at [632, 194] on button "Add campaign" at bounding box center [621, 197] width 107 height 24
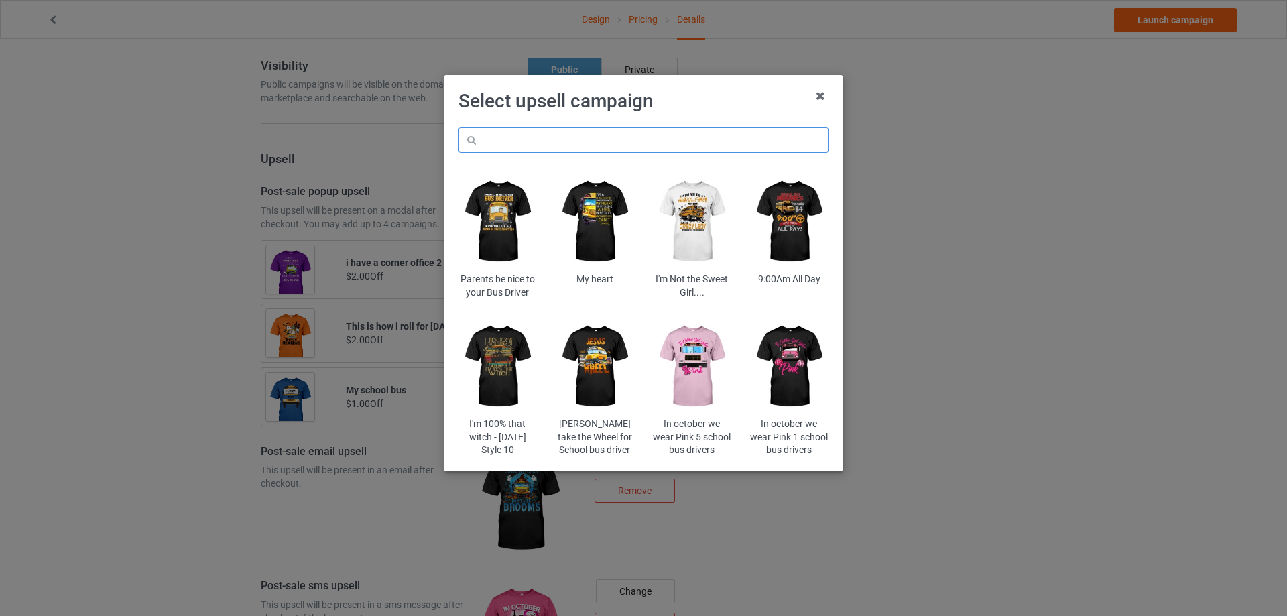
click at [608, 137] on input "text" at bounding box center [644, 139] width 370 height 25
paste input "stta"
type input "stta"
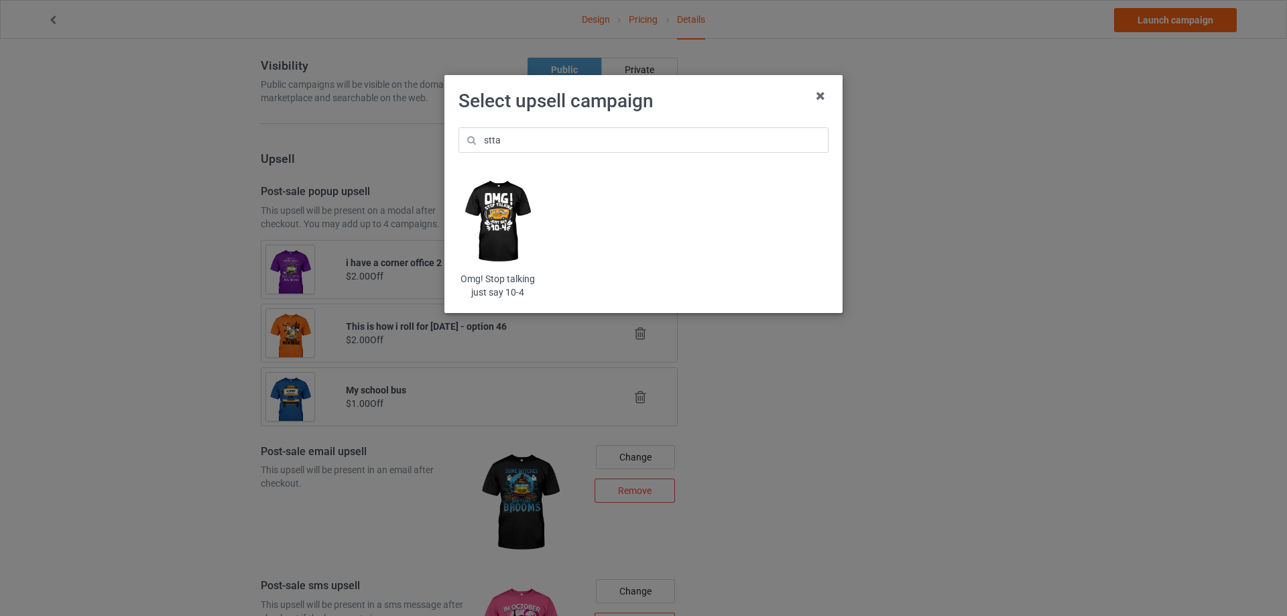
click at [518, 217] on img at bounding box center [498, 222] width 78 height 98
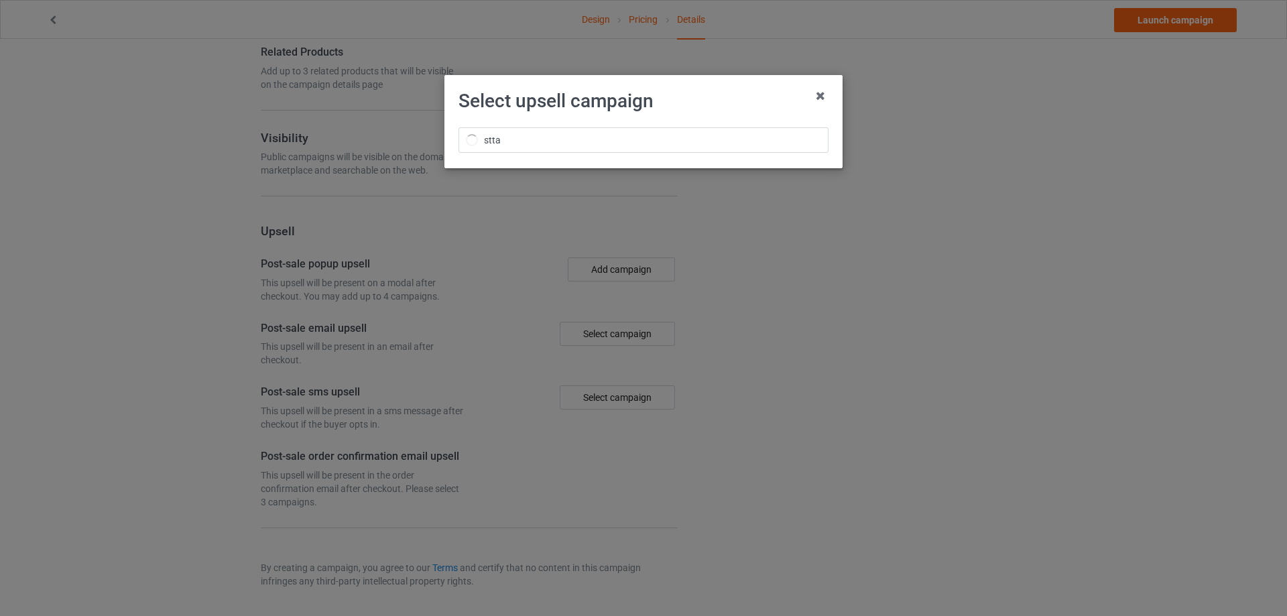
scroll to position [1161, 0]
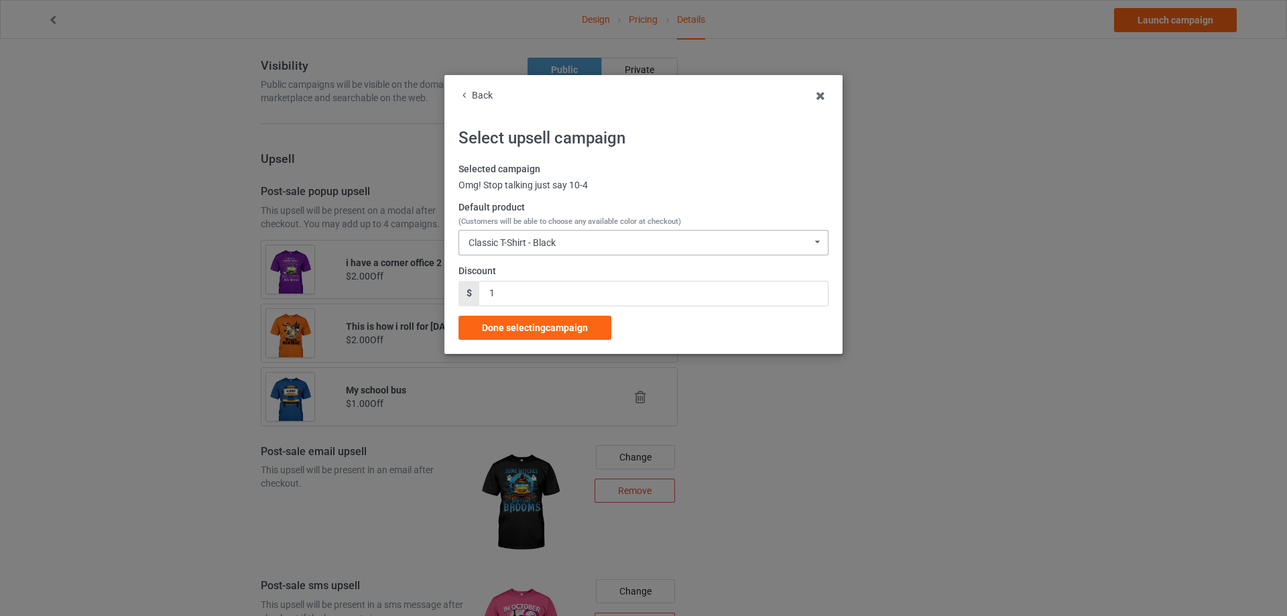
click at [524, 242] on div "Classic T-Shirt - Black" at bounding box center [512, 242] width 87 height 9
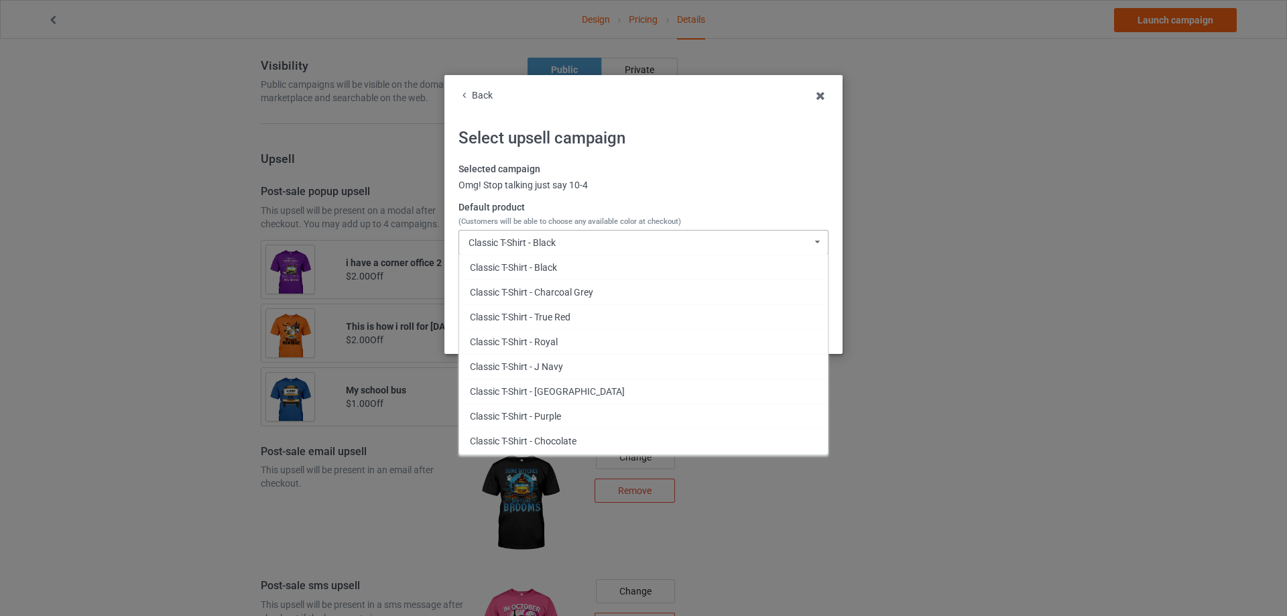
scroll to position [469, 0]
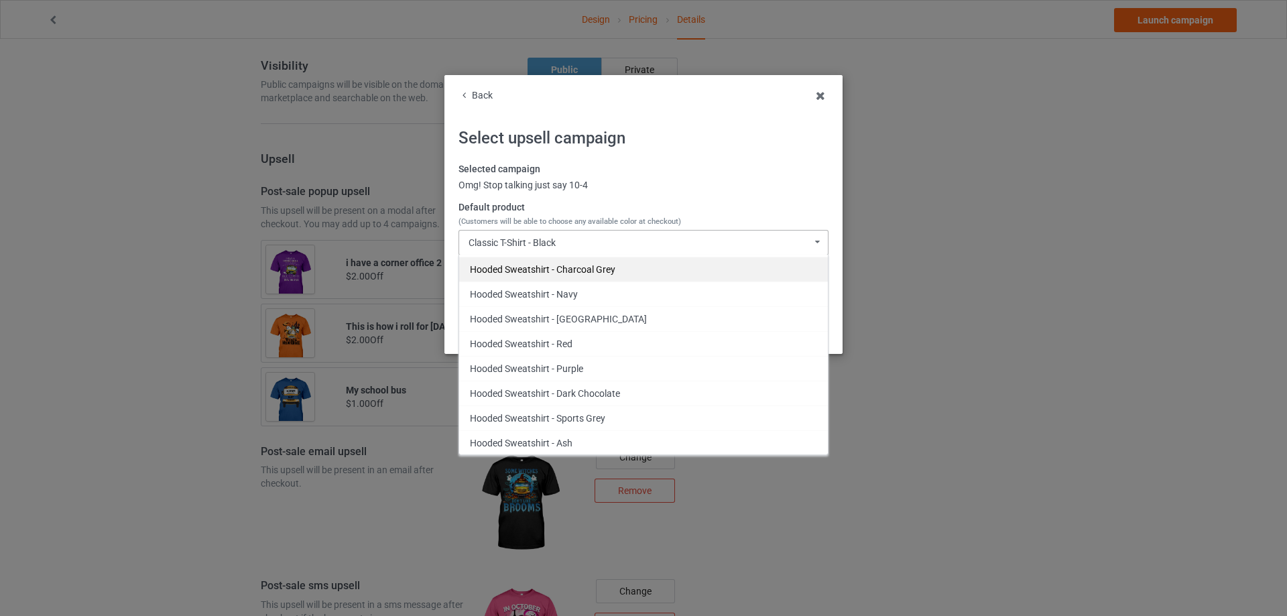
click at [554, 272] on div "Hooded Sweatshirt - Charcoal Grey" at bounding box center [643, 269] width 369 height 25
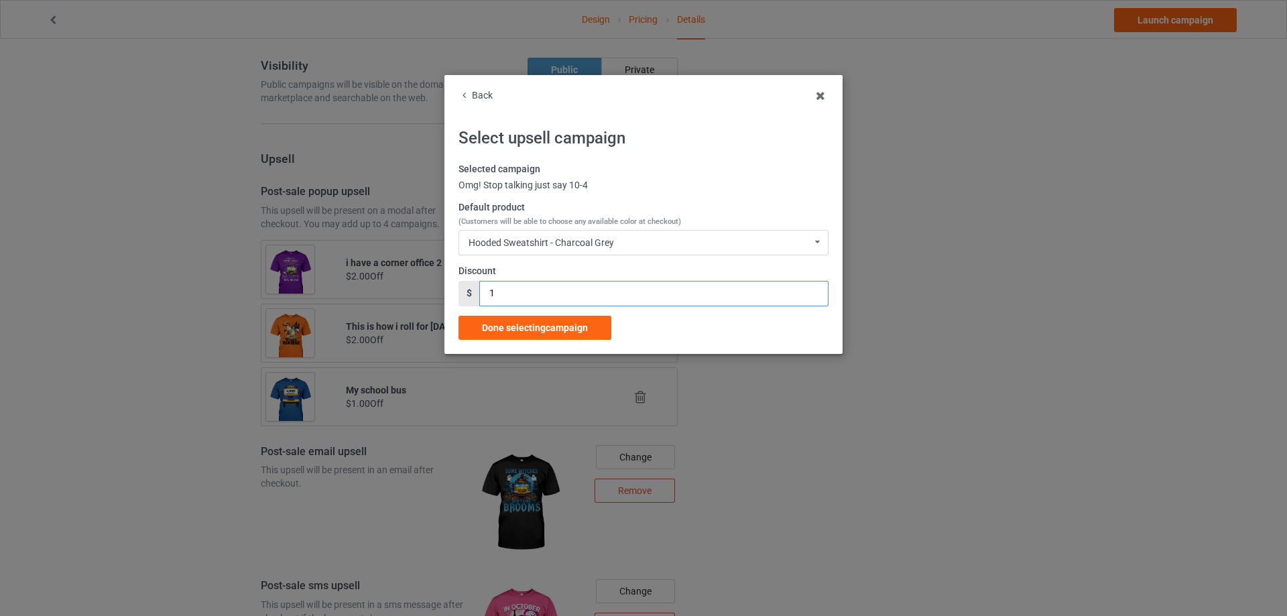
click at [494, 300] on input "1" at bounding box center [653, 293] width 349 height 25
click at [469, 298] on div "$ 12" at bounding box center [644, 293] width 370 height 25
type input "2"
click at [526, 323] on span "Done selecting campaign" at bounding box center [535, 328] width 106 height 11
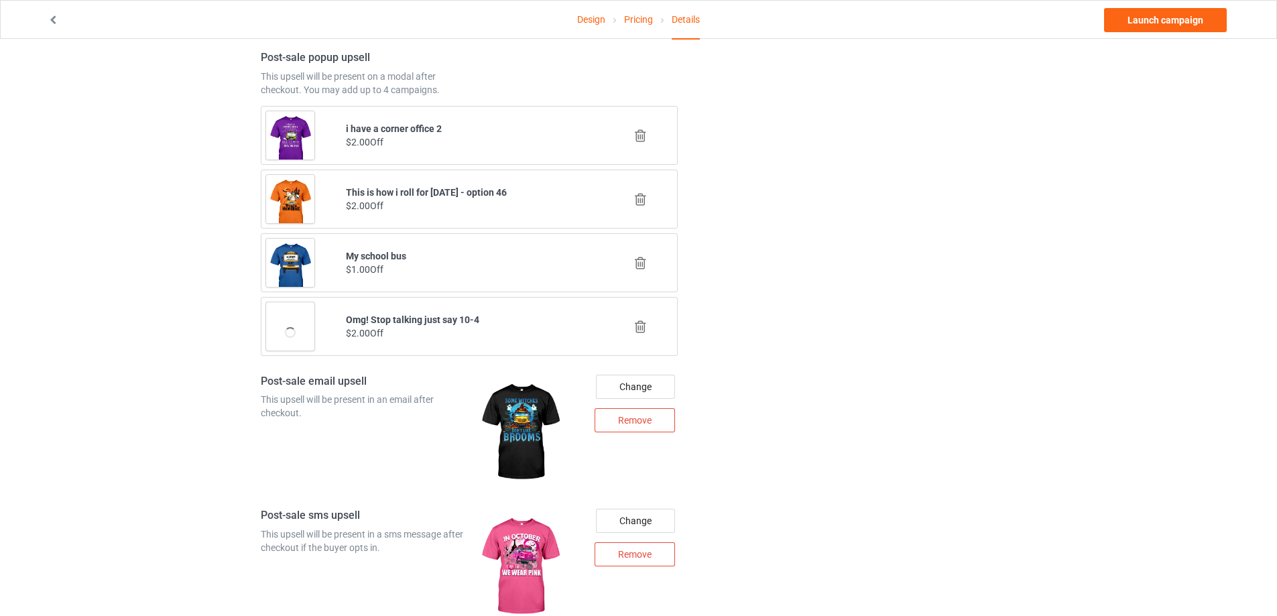
scroll to position [1684, 0]
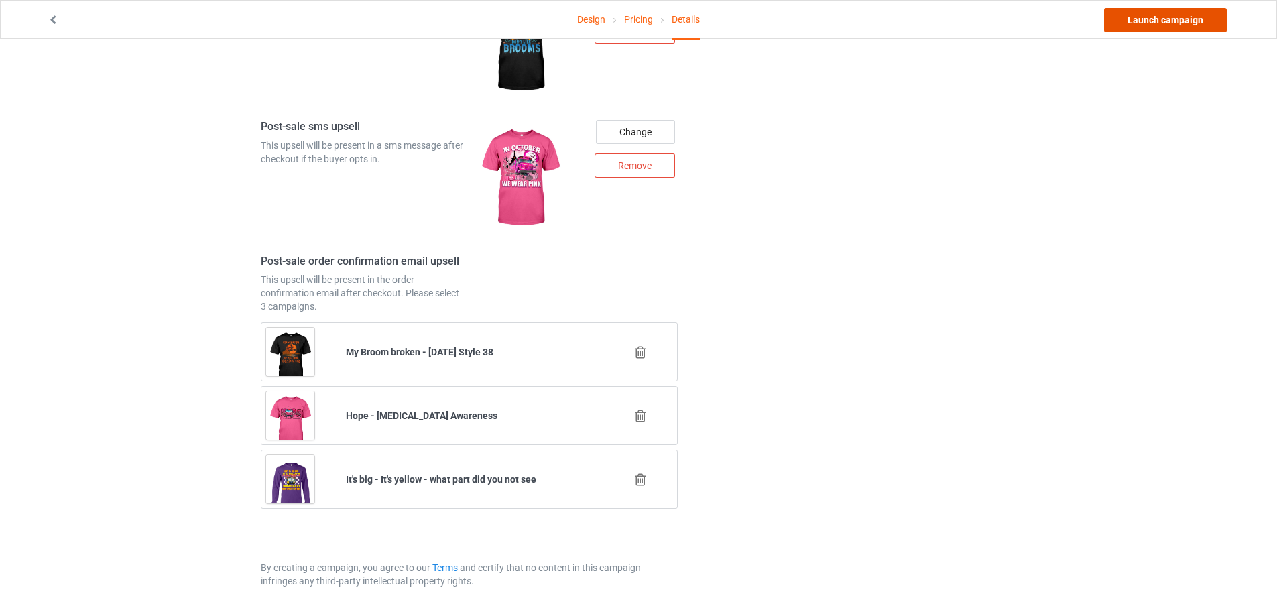
click at [1167, 30] on link "Launch campaign" at bounding box center [1165, 20] width 123 height 24
